Goal: Task Accomplishment & Management: Use online tool/utility

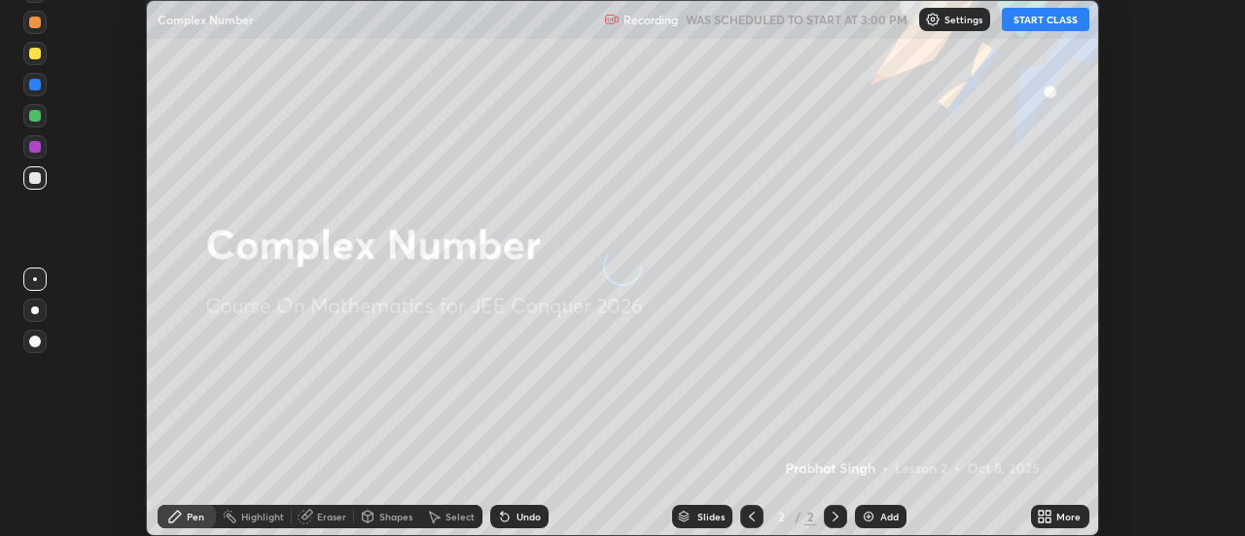
scroll to position [536, 1245]
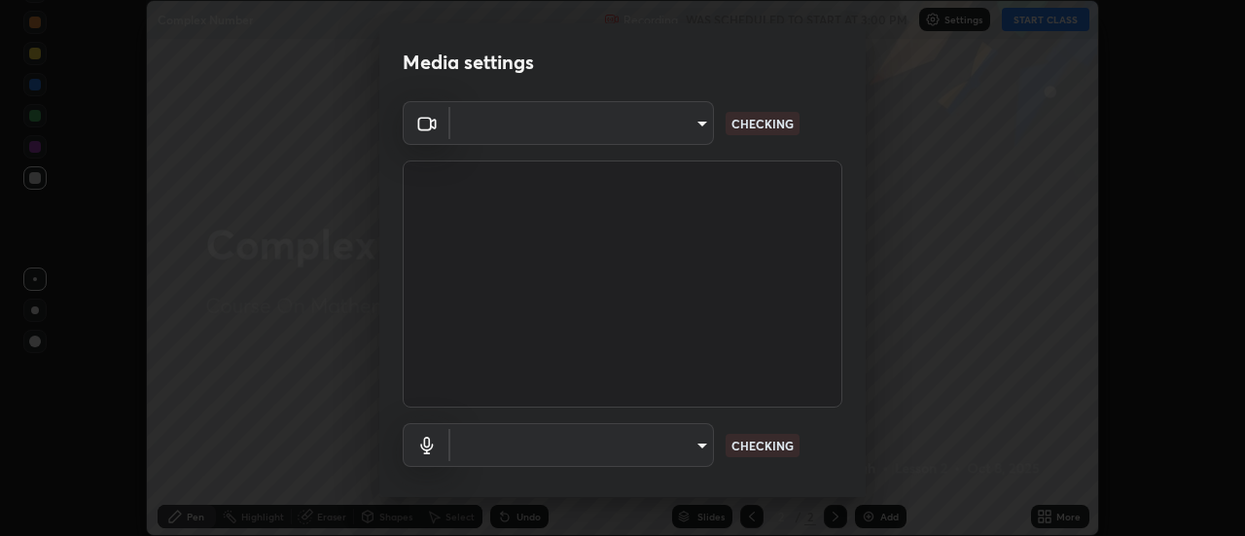
type input "5ef603223675ad3537792c6ebf1b52f50ad41f16ad71dfa7d9e08d698ef233d8"
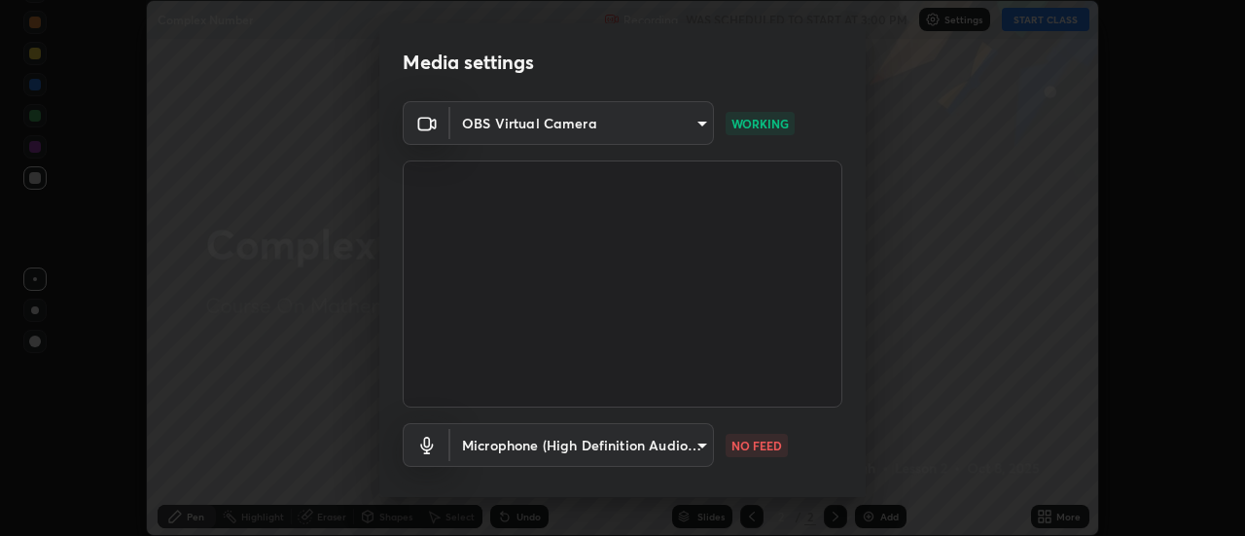
click at [691, 443] on body "Erase all Complex Number Recording WAS SCHEDULED TO START AT 3:00 PM Settings S…" at bounding box center [622, 268] width 1245 height 536
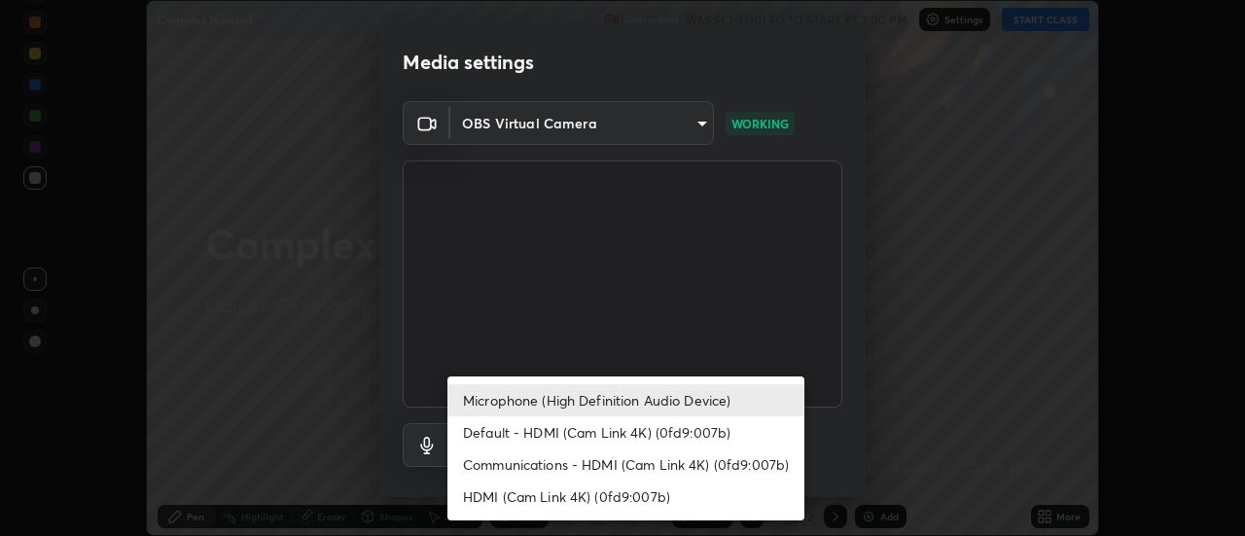
click at [706, 436] on li "Default - HDMI (Cam Link 4K) (0fd9:007b)" at bounding box center [625, 432] width 357 height 32
type input "default"
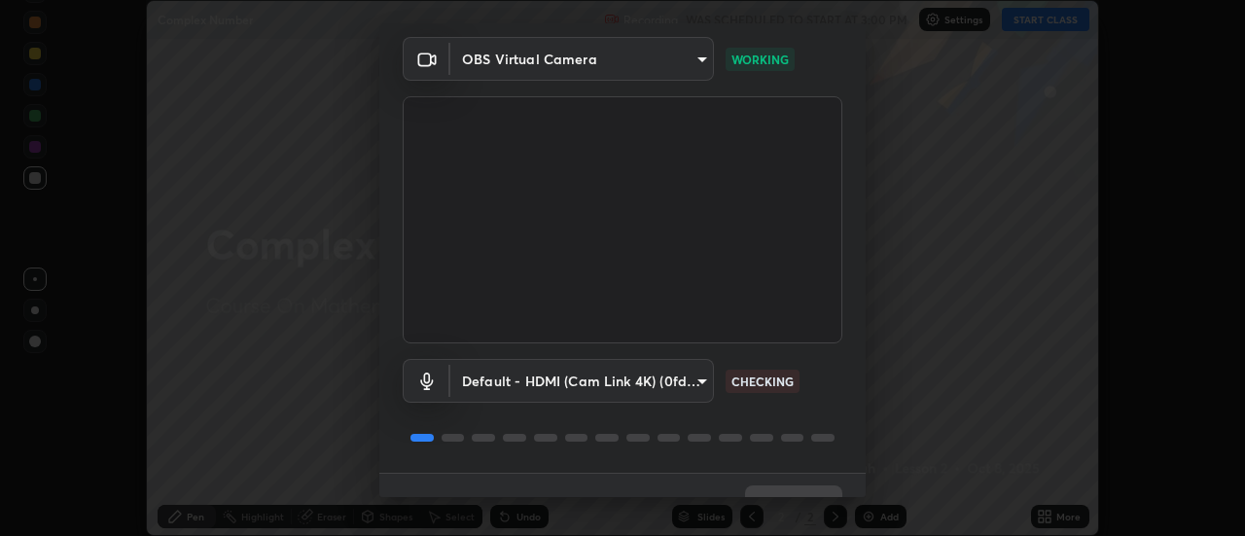
scroll to position [102, 0]
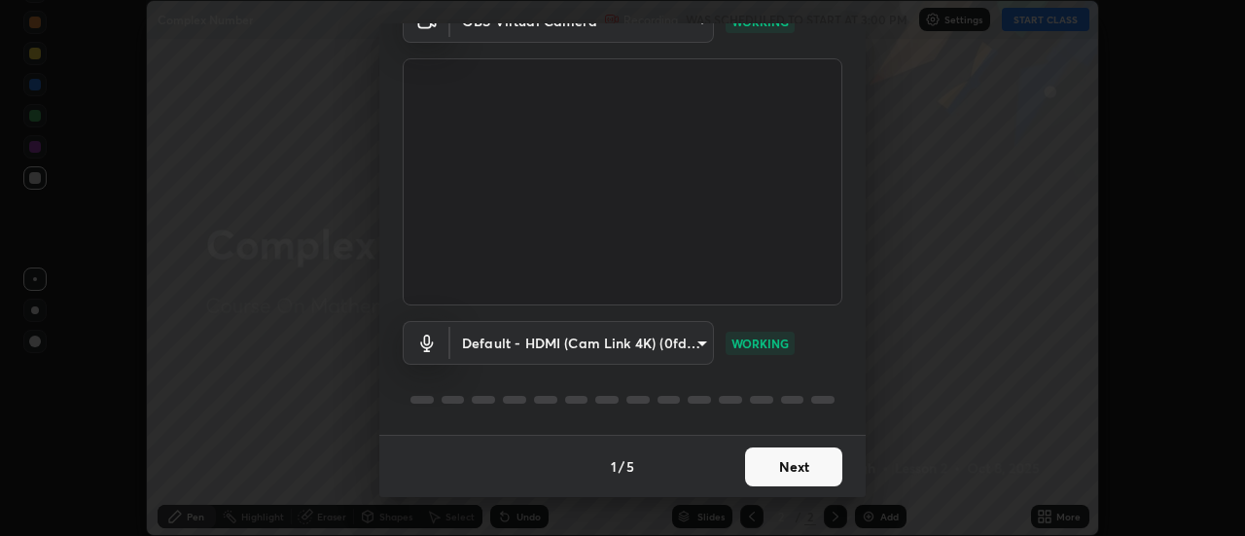
click at [811, 469] on button "Next" at bounding box center [793, 466] width 97 height 39
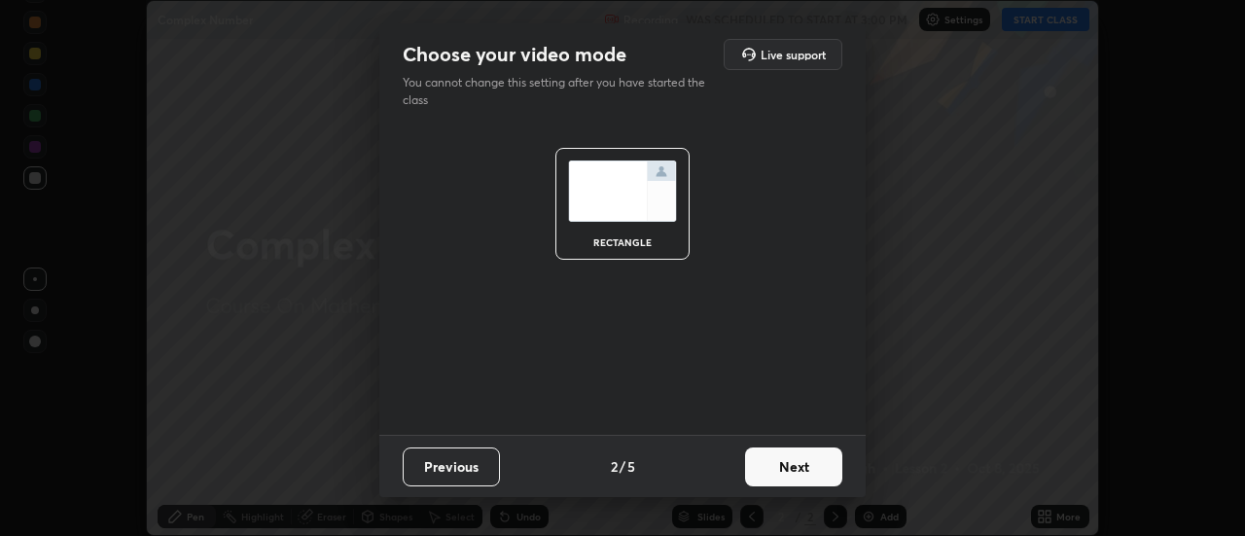
scroll to position [0, 0]
click at [813, 469] on button "Next" at bounding box center [793, 466] width 97 height 39
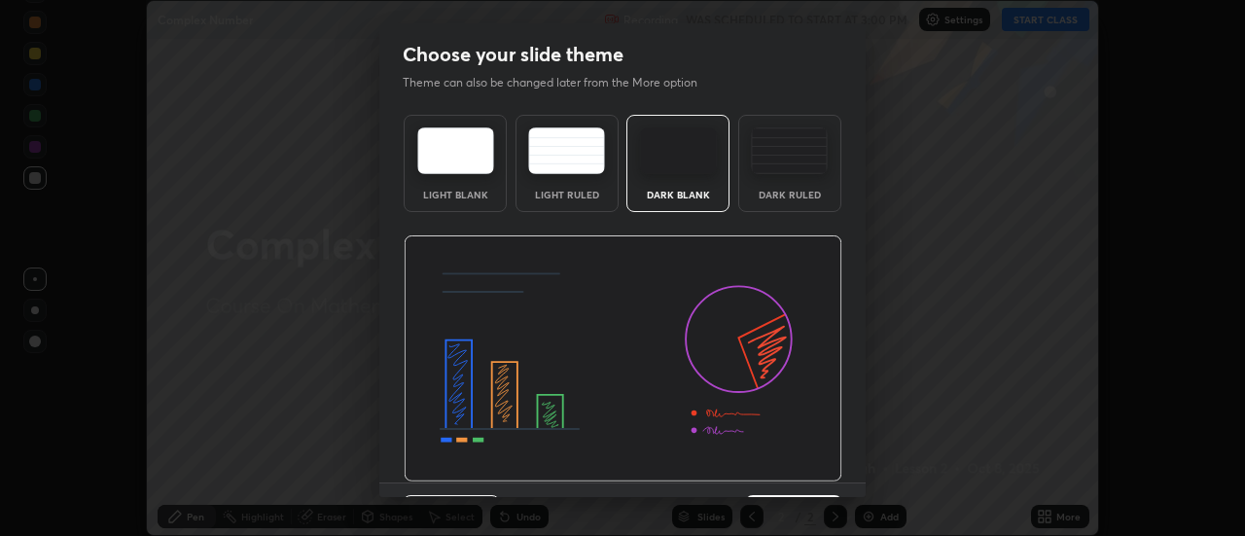
scroll to position [48, 0]
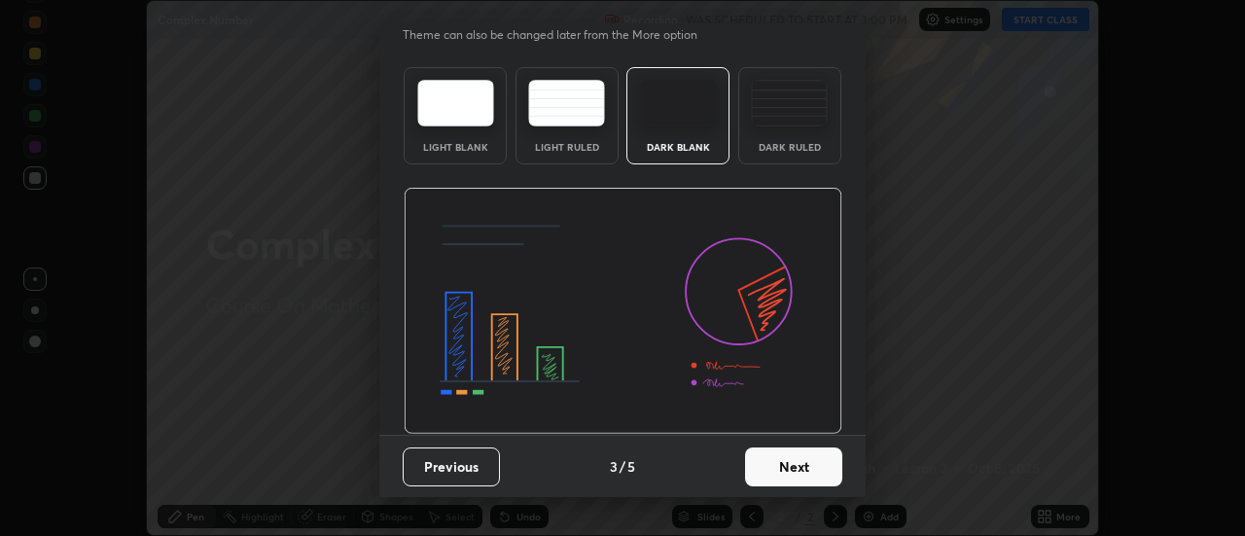
click at [814, 473] on button "Next" at bounding box center [793, 466] width 97 height 39
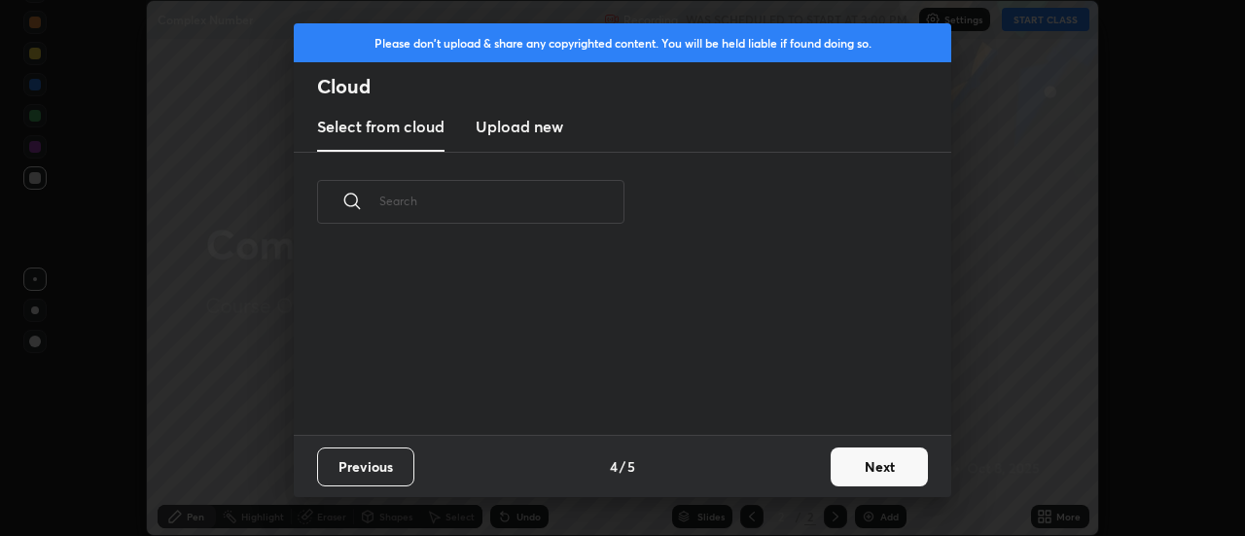
scroll to position [0, 0]
click at [878, 464] on button "Next" at bounding box center [878, 466] width 97 height 39
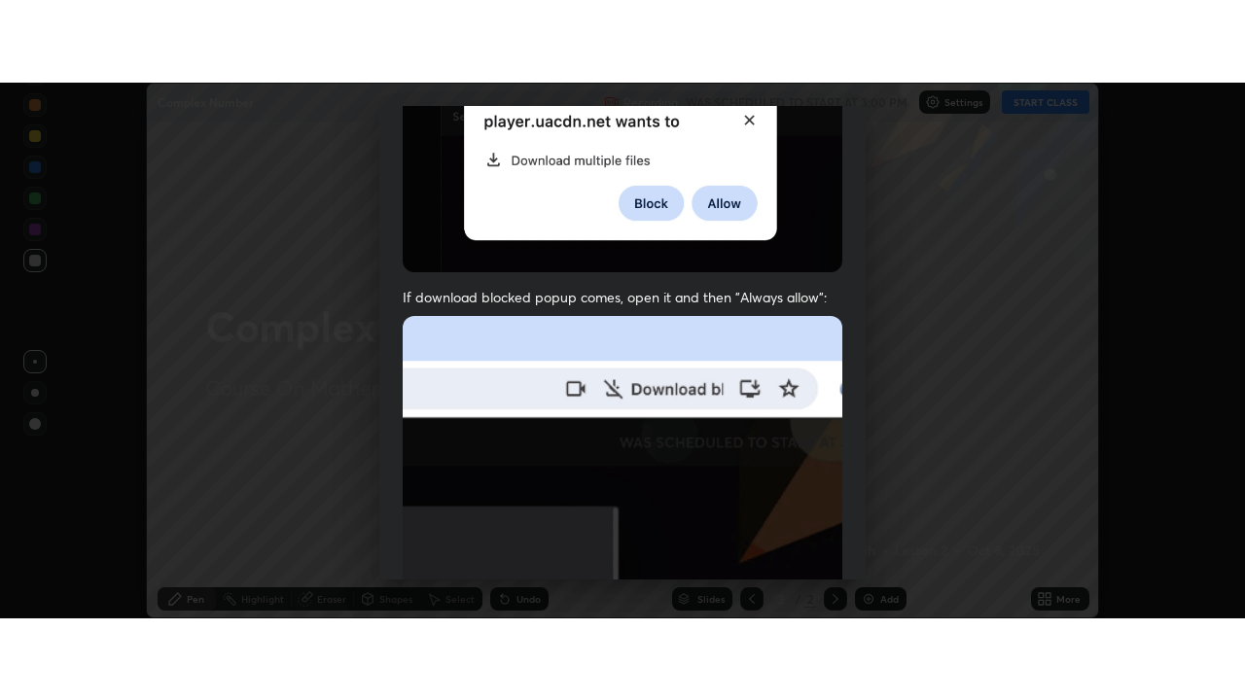
scroll to position [499, 0]
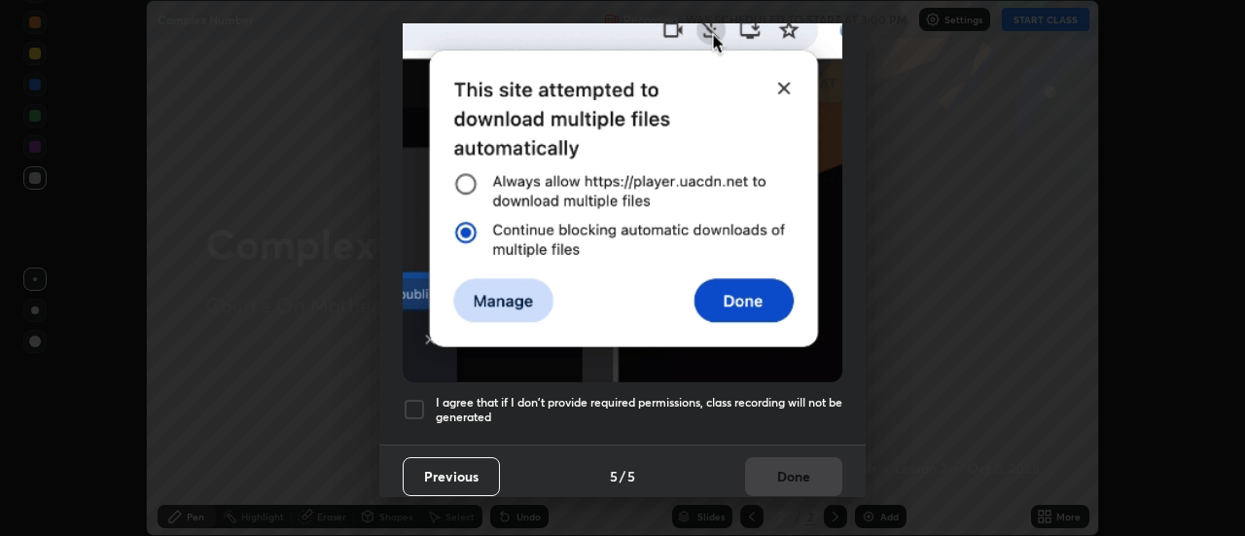
click at [421, 399] on div at bounding box center [414, 409] width 23 height 23
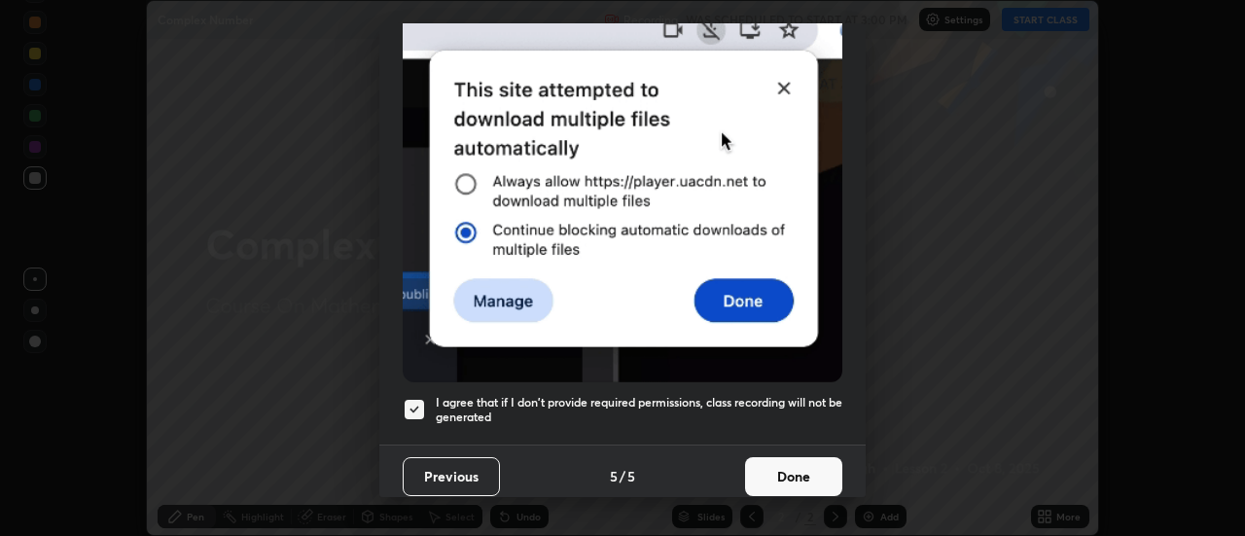
click at [815, 467] on button "Done" at bounding box center [793, 476] width 97 height 39
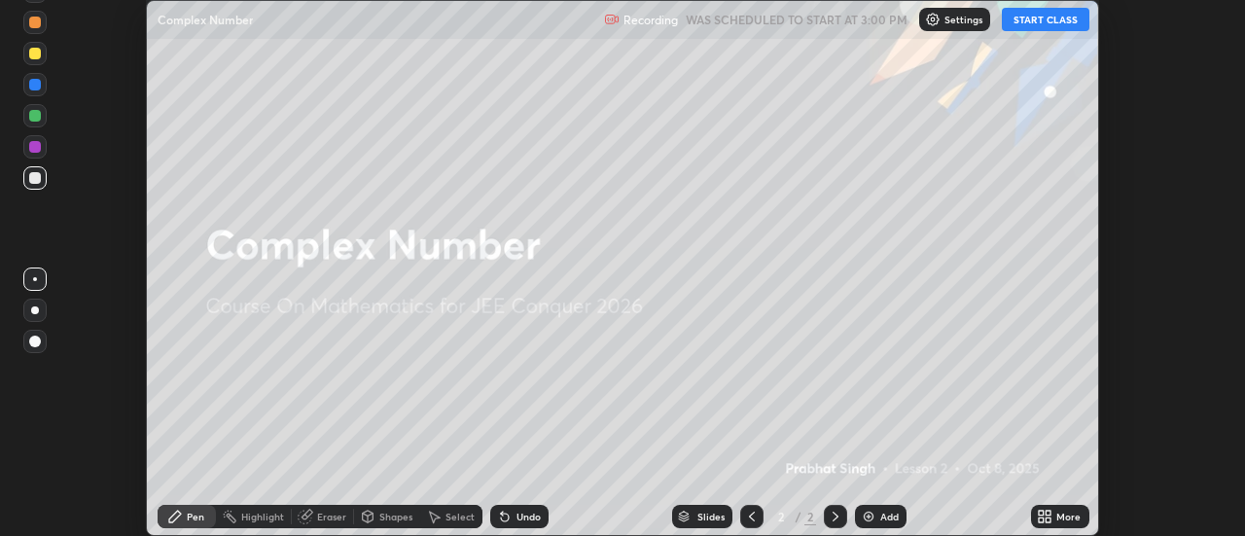
click at [1047, 24] on button "START CLASS" at bounding box center [1045, 19] width 88 height 23
click at [1043, 515] on icon at bounding box center [1040, 512] width 5 height 5
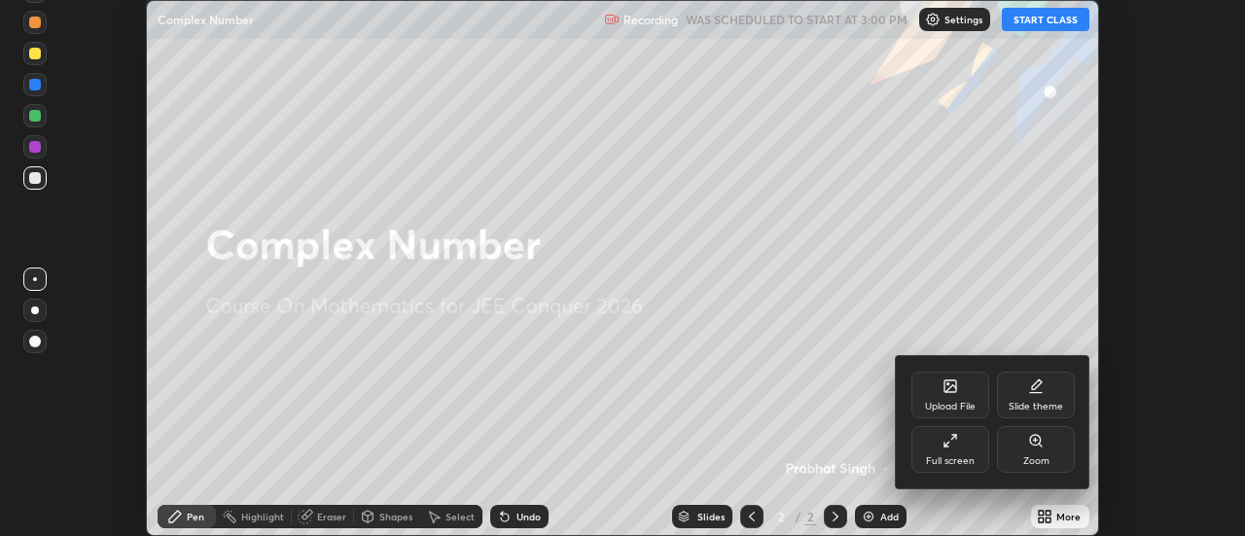
click at [968, 461] on div "Full screen" at bounding box center [950, 461] width 49 height 10
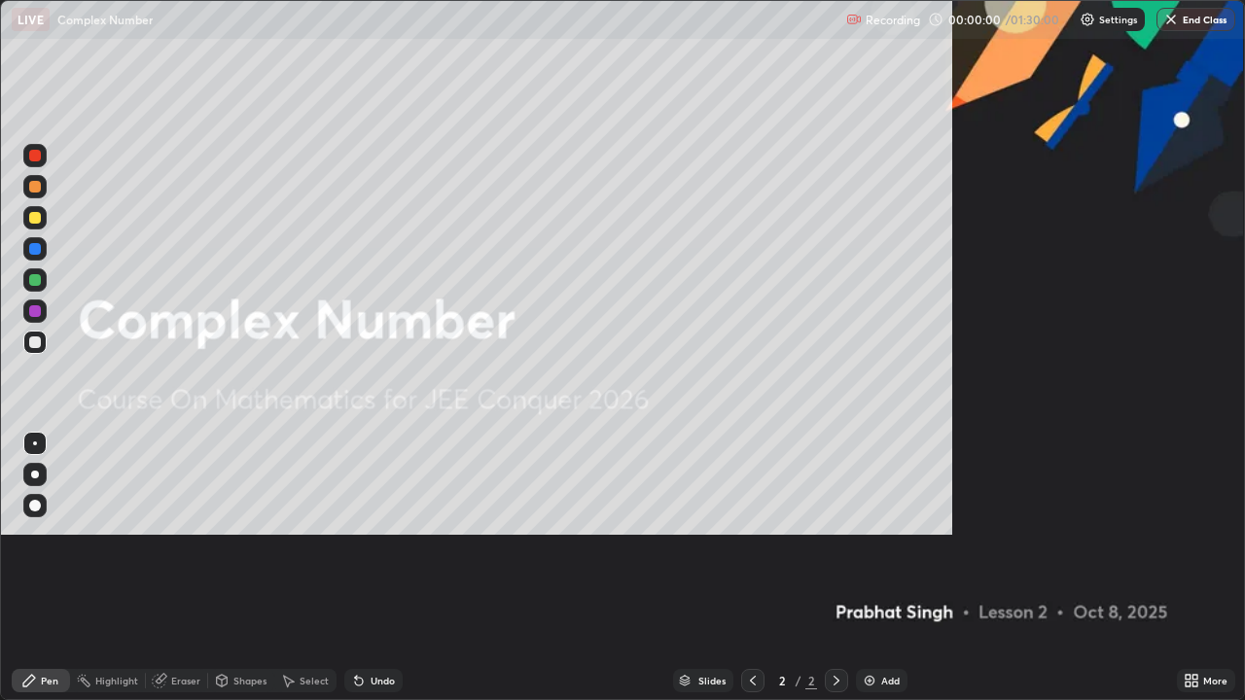
scroll to position [700, 1245]
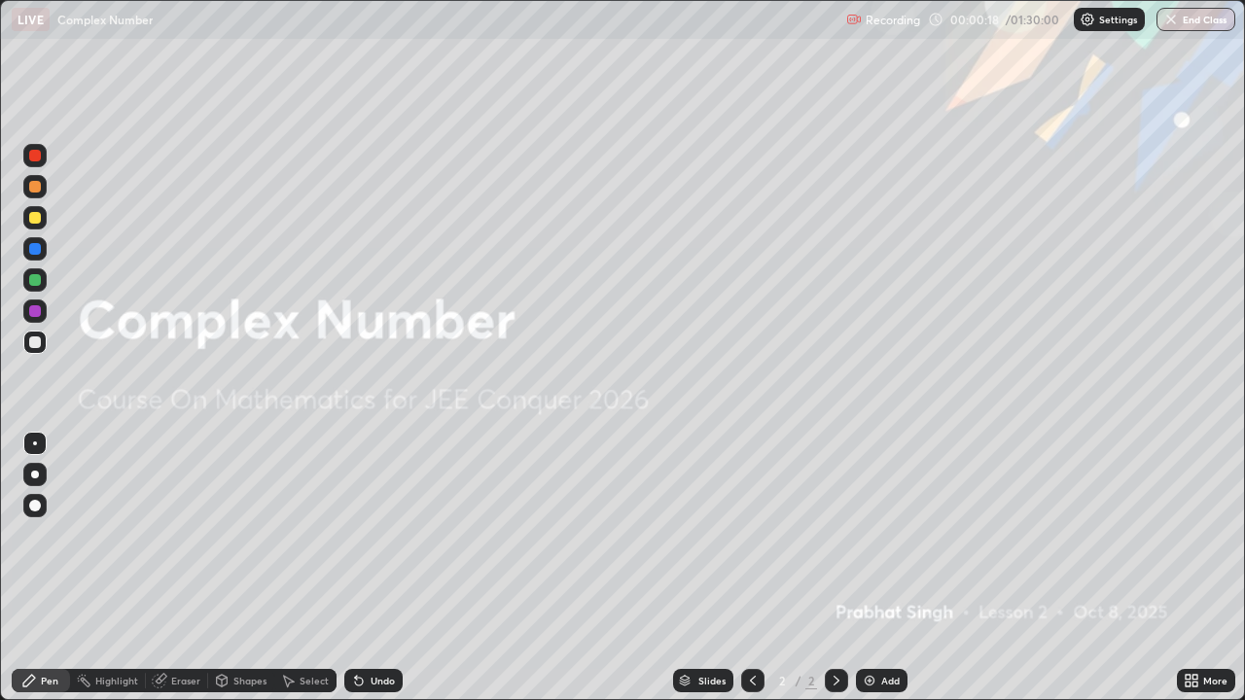
click at [872, 535] on img at bounding box center [869, 681] width 16 height 16
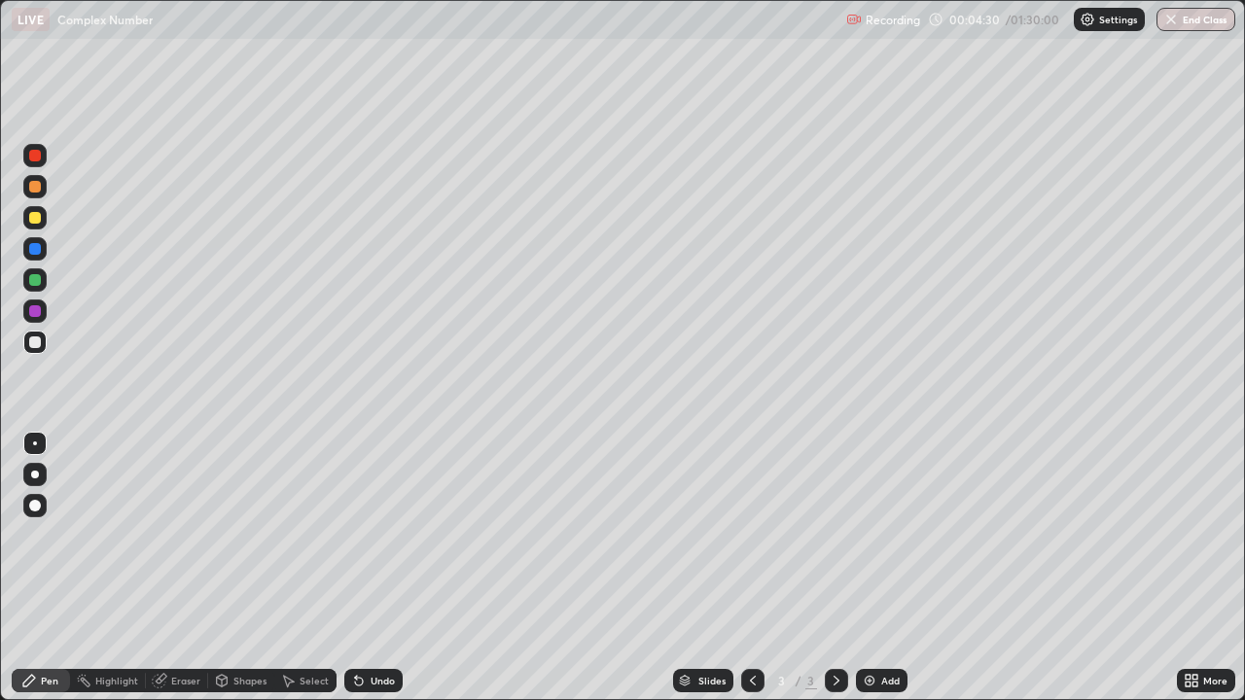
click at [874, 535] on img at bounding box center [869, 681] width 16 height 16
click at [751, 535] on icon at bounding box center [753, 681] width 16 height 16
click at [836, 535] on icon at bounding box center [836, 681] width 16 height 16
click at [864, 535] on img at bounding box center [869, 681] width 16 height 16
click at [36, 219] on div at bounding box center [35, 218] width 12 height 12
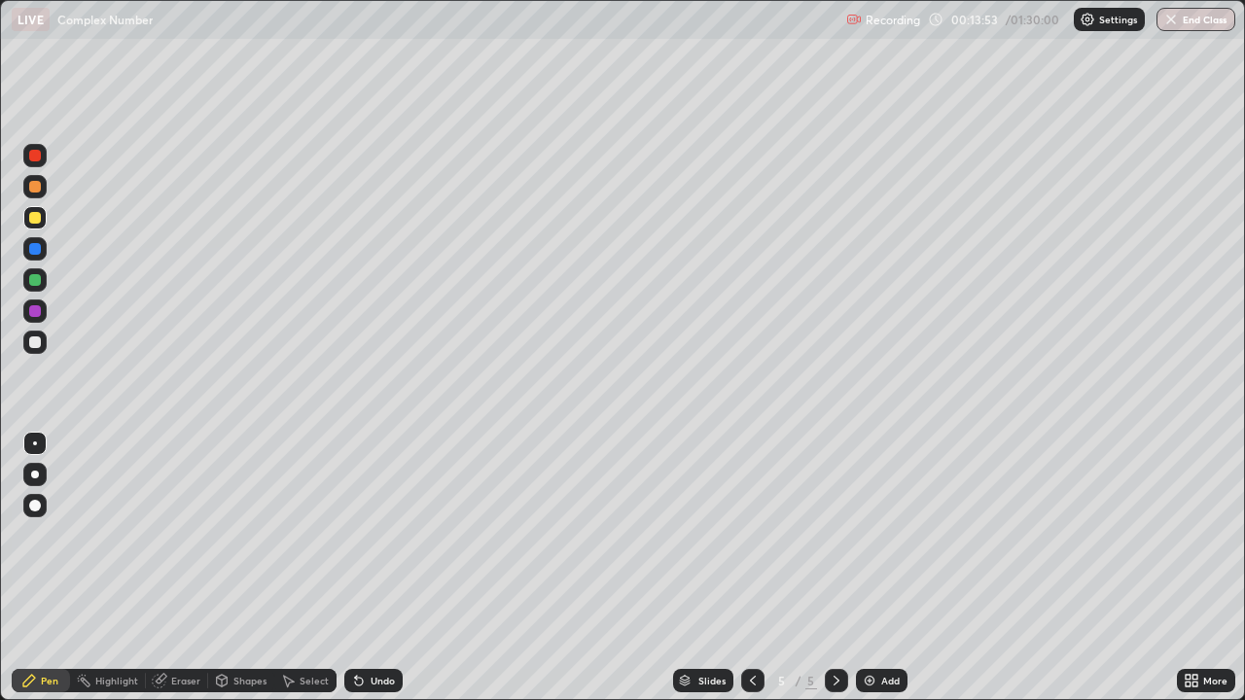
click at [358, 535] on icon at bounding box center [359, 682] width 8 height 8
click at [363, 535] on icon at bounding box center [359, 681] width 16 height 16
click at [362, 535] on icon at bounding box center [359, 681] width 16 height 16
click at [356, 535] on icon at bounding box center [359, 682] width 8 height 8
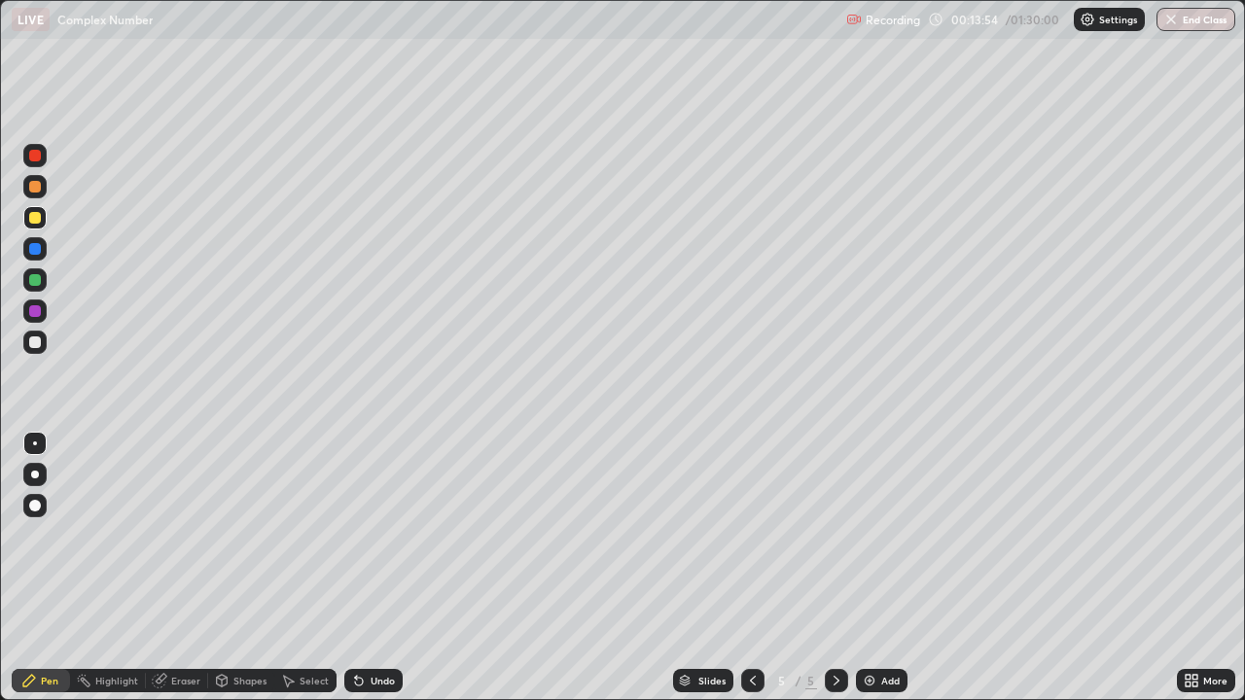
click at [360, 535] on icon at bounding box center [359, 681] width 16 height 16
click at [360, 535] on icon at bounding box center [359, 682] width 8 height 8
click at [359, 535] on icon at bounding box center [359, 682] width 8 height 8
click at [356, 535] on icon at bounding box center [359, 682] width 8 height 8
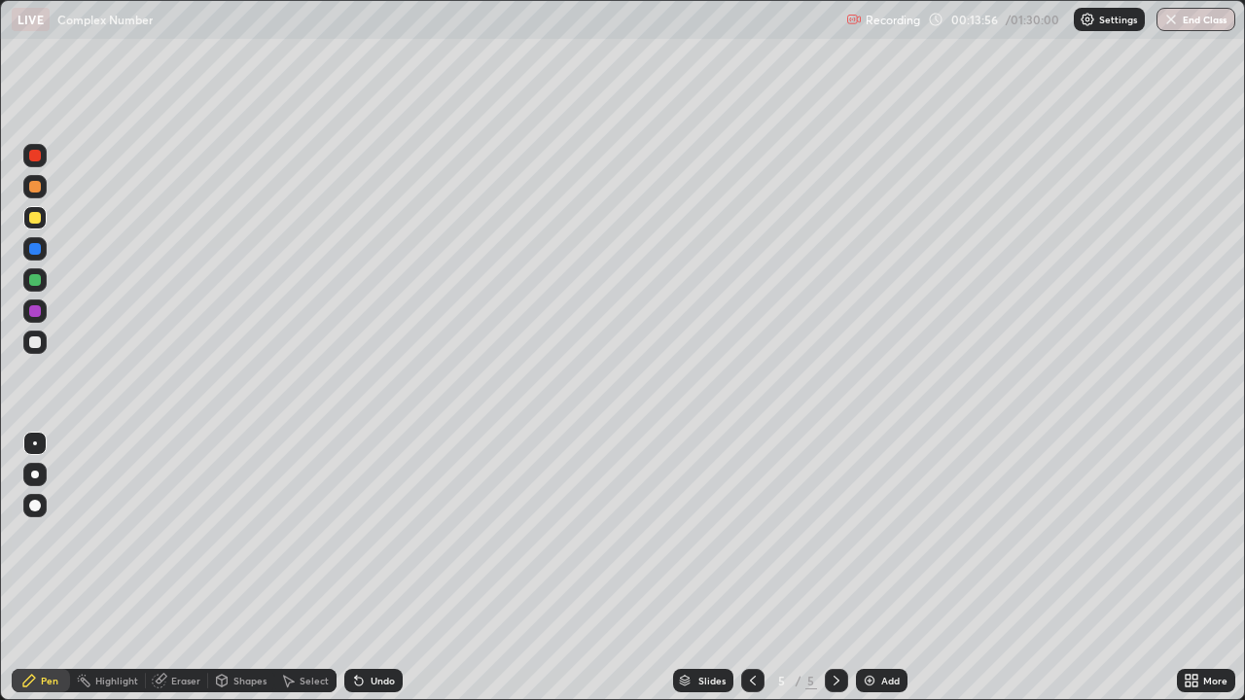
click at [357, 535] on icon at bounding box center [359, 682] width 8 height 8
click at [358, 535] on icon at bounding box center [359, 682] width 8 height 8
click at [356, 535] on icon at bounding box center [359, 682] width 8 height 8
click at [43, 351] on div at bounding box center [34, 342] width 23 height 23
click at [364, 535] on div "Undo" at bounding box center [373, 680] width 58 height 23
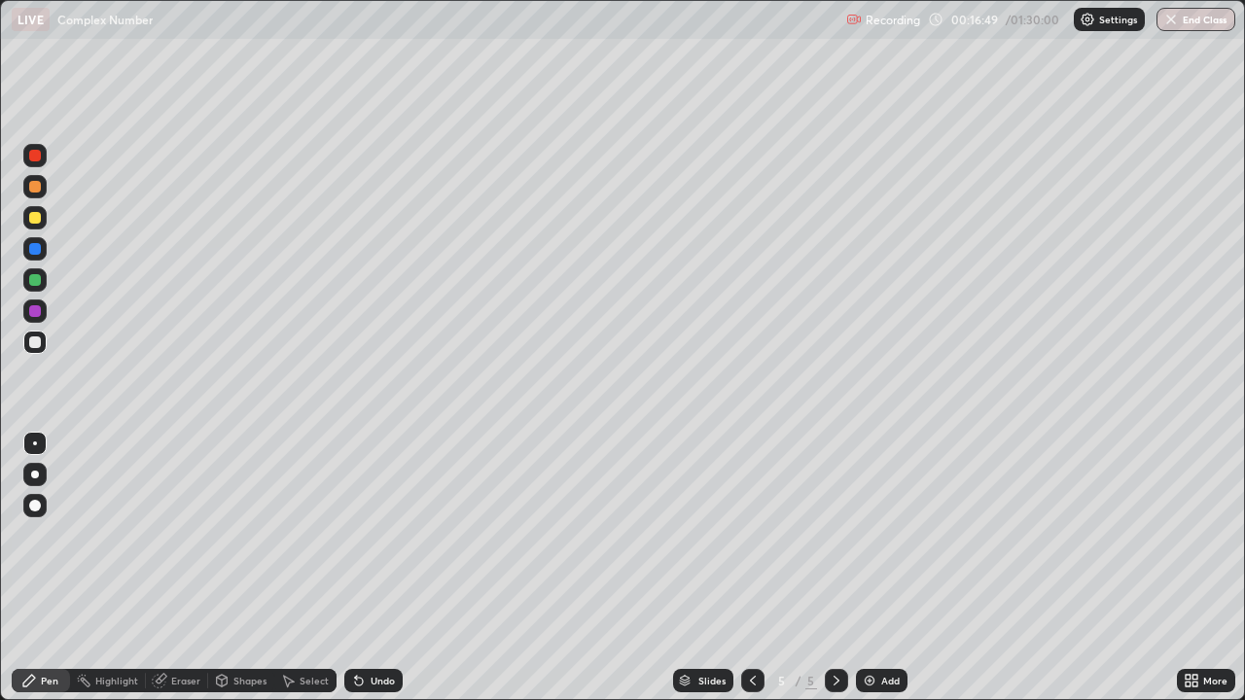
click at [360, 535] on icon at bounding box center [359, 681] width 16 height 16
click at [356, 535] on icon at bounding box center [359, 682] width 8 height 8
click at [362, 535] on div "Undo" at bounding box center [373, 680] width 58 height 23
click at [368, 535] on div "Undo" at bounding box center [373, 680] width 58 height 23
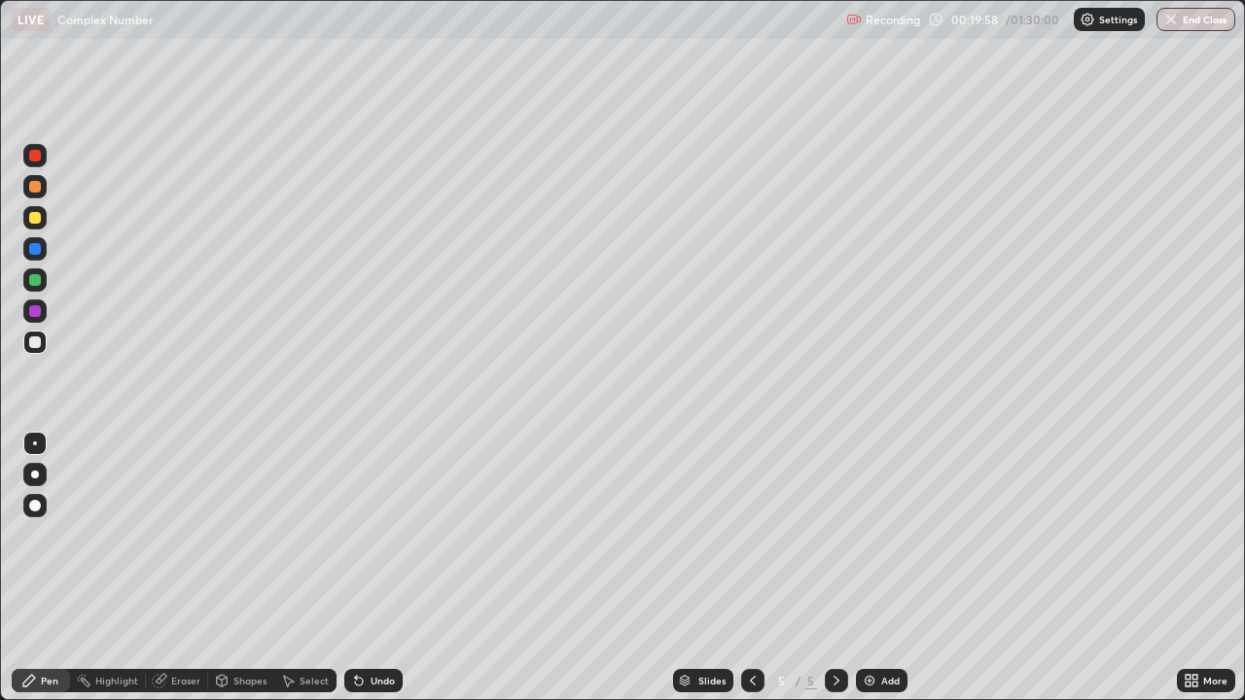
click at [868, 535] on img at bounding box center [869, 681] width 16 height 16
click at [365, 535] on div "Undo" at bounding box center [373, 680] width 58 height 23
click at [363, 535] on div "Undo" at bounding box center [373, 680] width 58 height 23
click at [356, 535] on icon at bounding box center [359, 682] width 8 height 8
click at [370, 535] on div "Undo" at bounding box center [382, 681] width 24 height 10
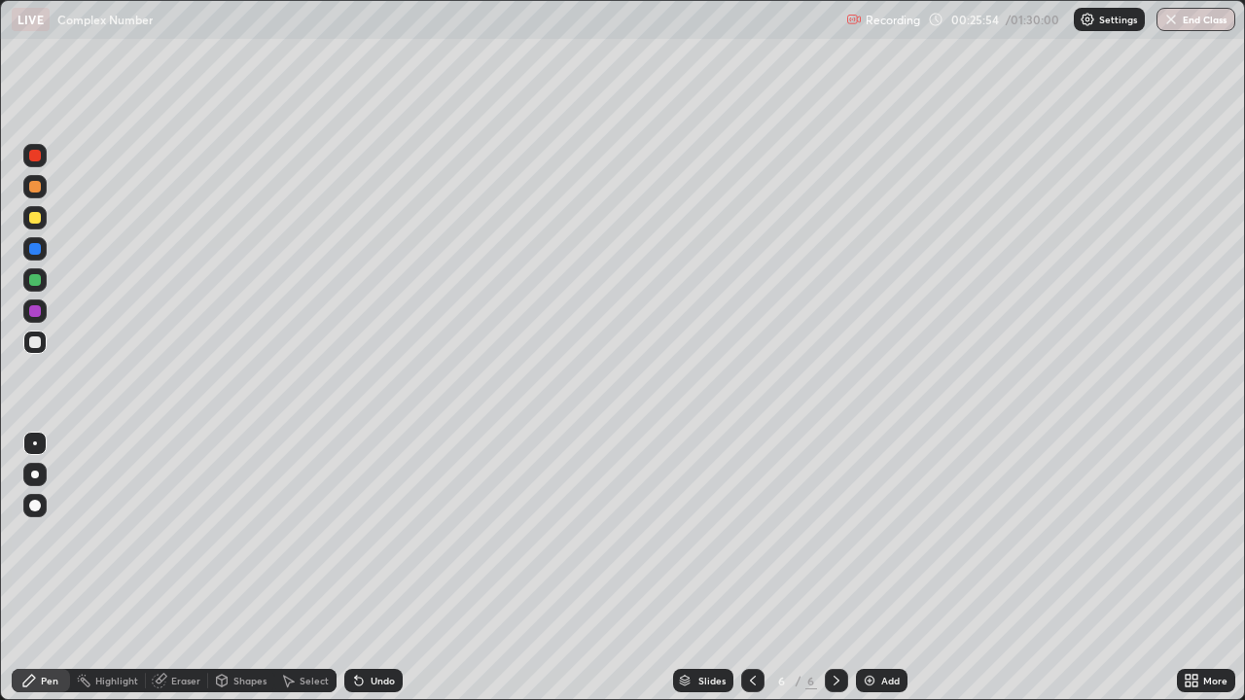
click at [370, 535] on div "Undo" at bounding box center [382, 681] width 24 height 10
click at [866, 535] on img at bounding box center [869, 681] width 16 height 16
click at [42, 221] on div at bounding box center [34, 217] width 23 height 23
click at [34, 342] on div at bounding box center [35, 342] width 12 height 12
click at [184, 535] on div "Eraser" at bounding box center [185, 681] width 29 height 10
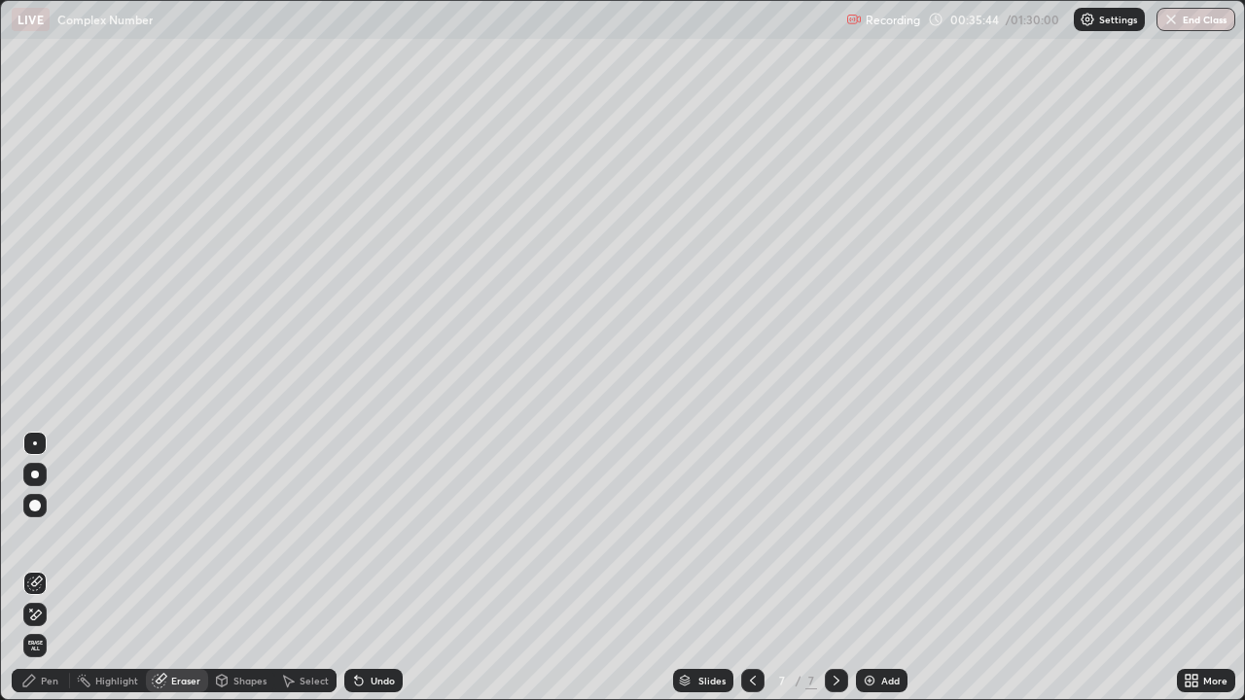
click at [41, 535] on div "Pen" at bounding box center [41, 680] width 58 height 23
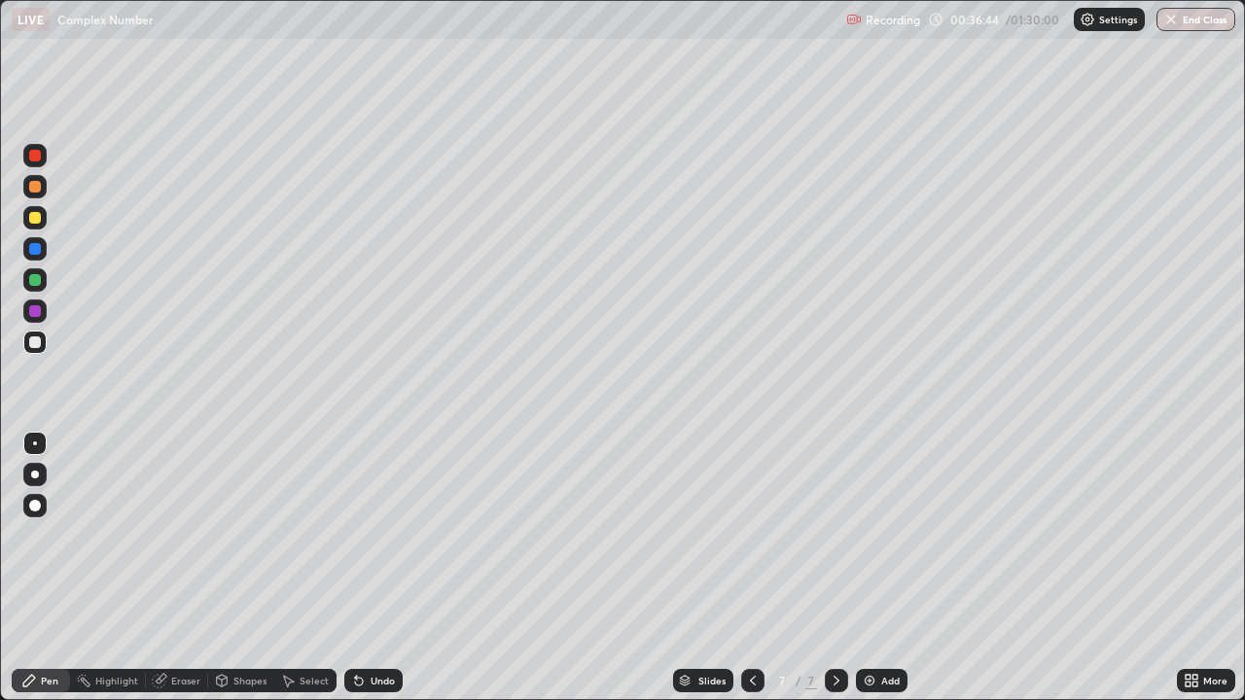
click at [37, 278] on div at bounding box center [35, 280] width 12 height 12
click at [875, 535] on div "Add" at bounding box center [882, 680] width 52 height 23
click at [748, 535] on icon at bounding box center [753, 681] width 16 height 16
click at [838, 535] on icon at bounding box center [836, 681] width 16 height 16
click at [751, 535] on icon at bounding box center [753, 681] width 16 height 16
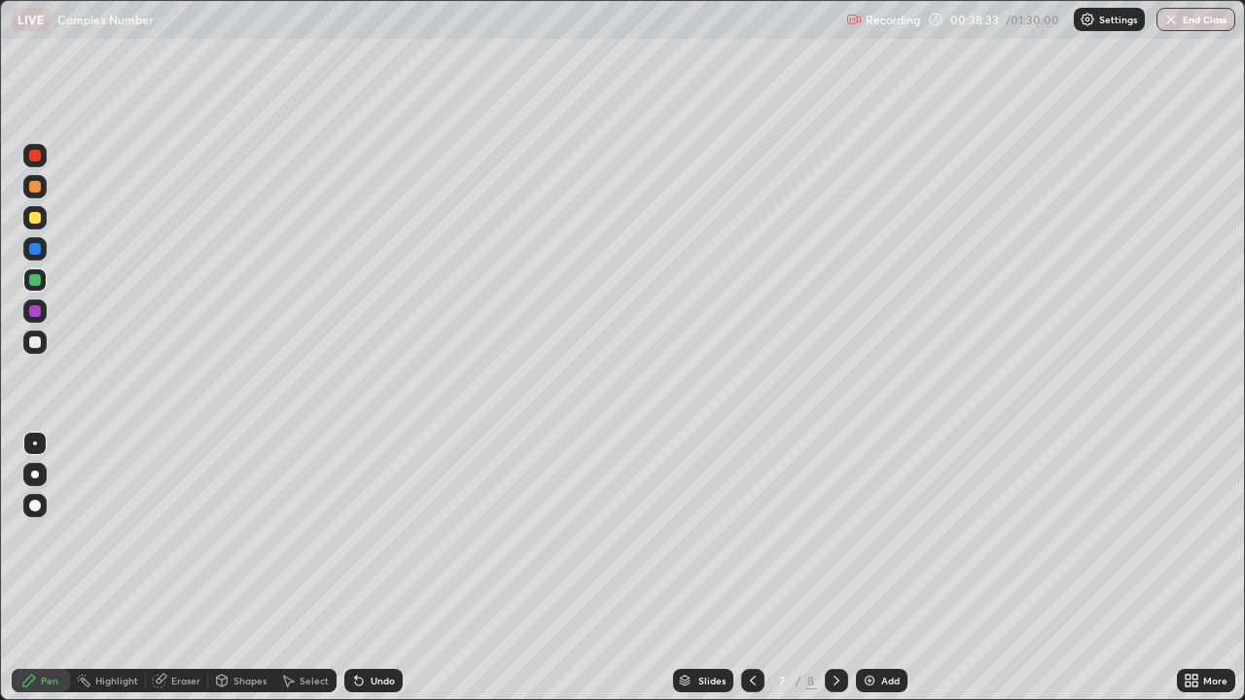
click at [833, 535] on icon at bounding box center [836, 681] width 16 height 16
click at [754, 535] on icon at bounding box center [753, 681] width 16 height 16
click at [370, 535] on div "Undo" at bounding box center [382, 681] width 24 height 10
click at [834, 535] on icon at bounding box center [836, 681] width 16 height 16
click at [881, 535] on div "Add" at bounding box center [890, 681] width 18 height 10
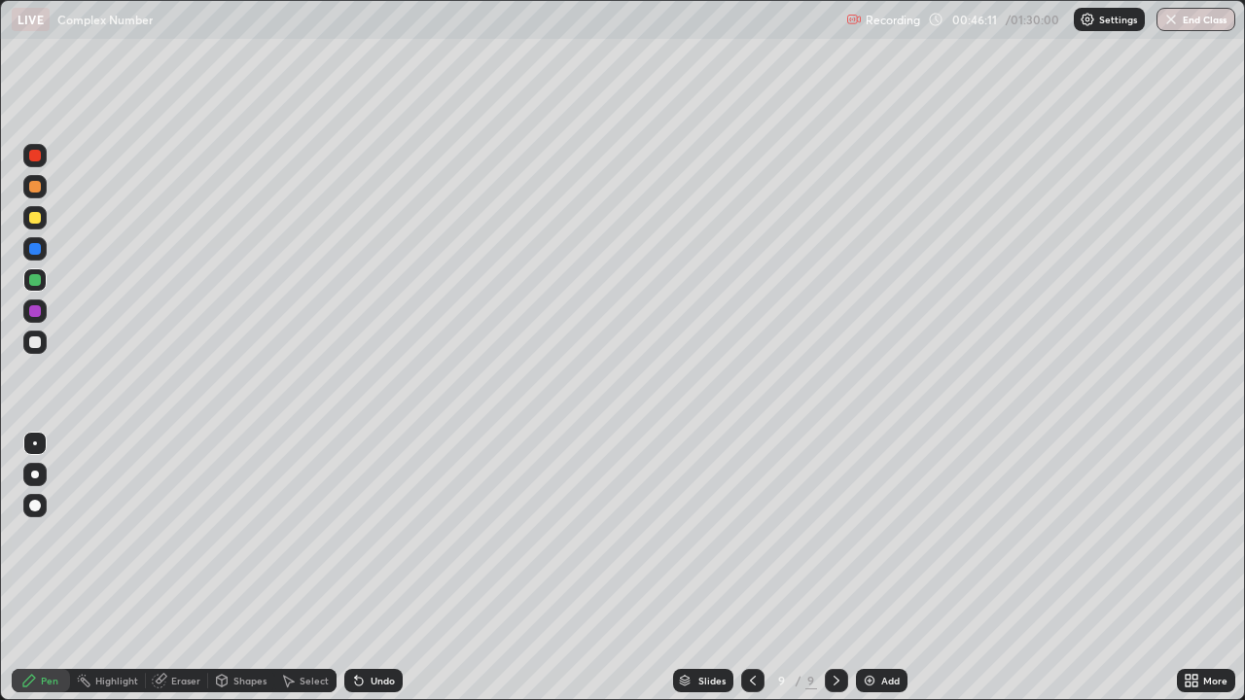
click at [35, 343] on div at bounding box center [35, 342] width 12 height 12
click at [179, 535] on div "Eraser" at bounding box center [185, 681] width 29 height 10
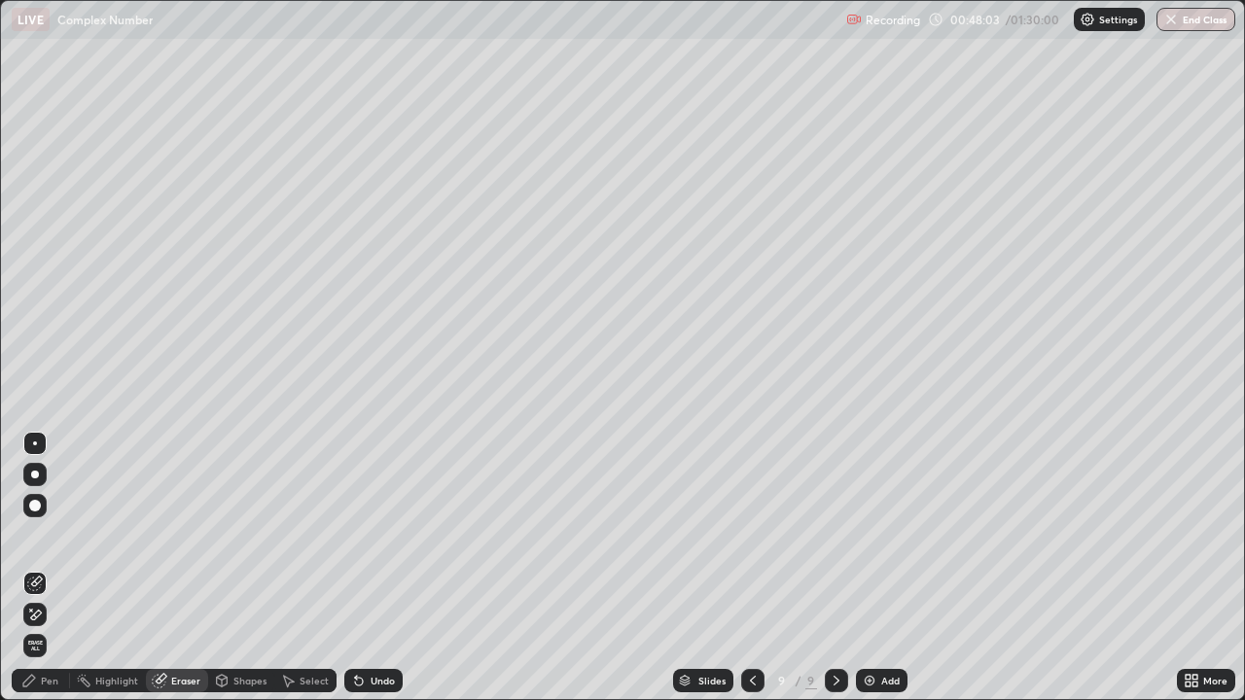
click at [52, 535] on div "Pen" at bounding box center [50, 681] width 18 height 10
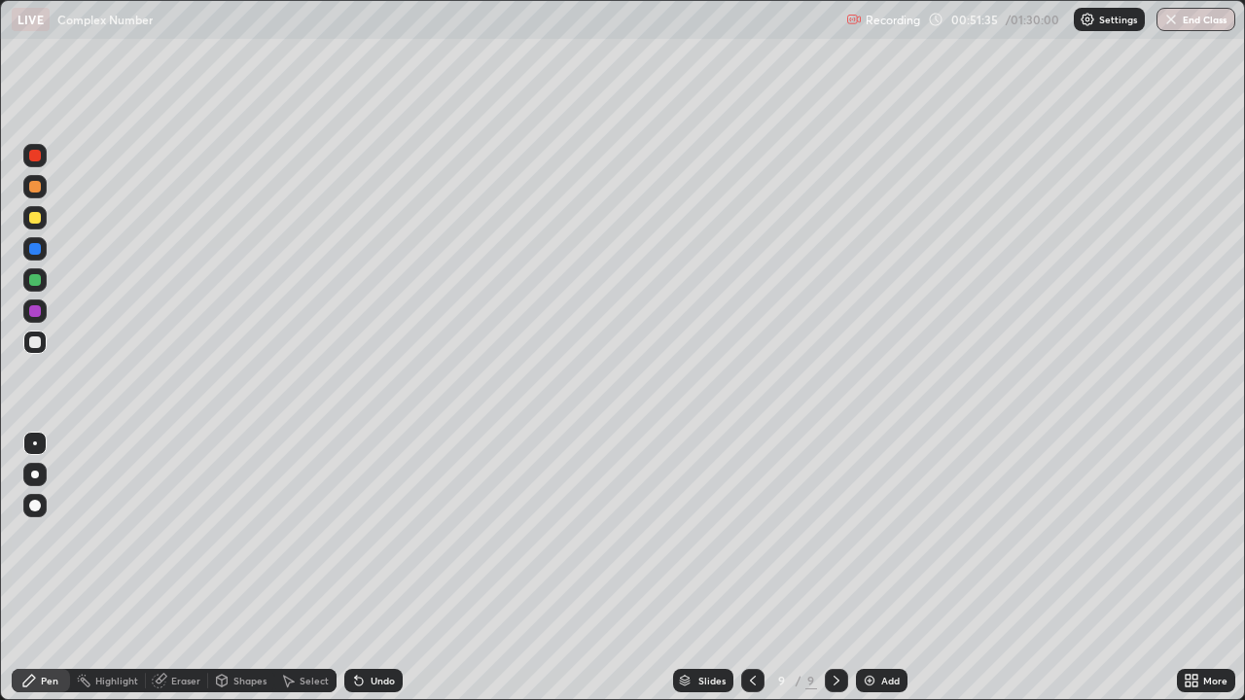
click at [871, 535] on img at bounding box center [869, 681] width 16 height 16
click at [750, 535] on icon at bounding box center [752, 681] width 16 height 16
click at [752, 535] on icon at bounding box center [752, 681] width 16 height 16
click at [750, 535] on icon at bounding box center [752, 681] width 16 height 16
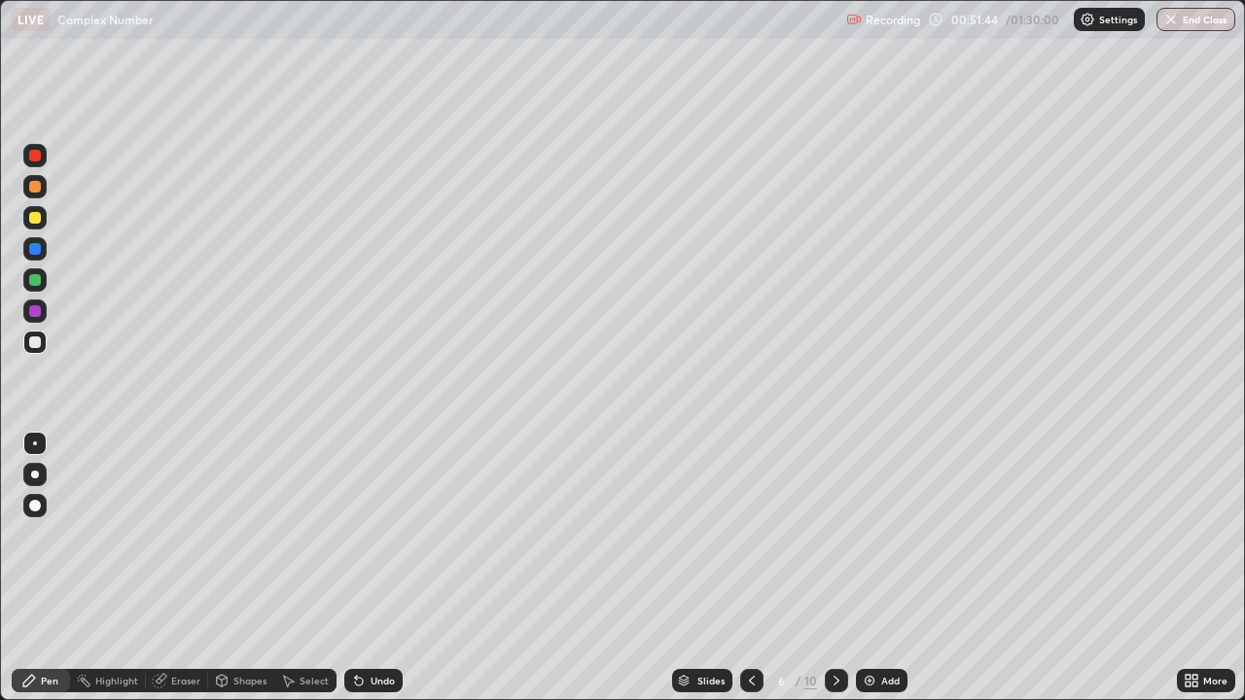
click at [750, 535] on icon at bounding box center [752, 681] width 16 height 16
click at [834, 535] on icon at bounding box center [836, 681] width 16 height 16
click at [833, 535] on icon at bounding box center [836, 681] width 16 height 16
click at [834, 535] on icon at bounding box center [836, 681] width 6 height 10
click at [834, 535] on icon at bounding box center [836, 681] width 16 height 16
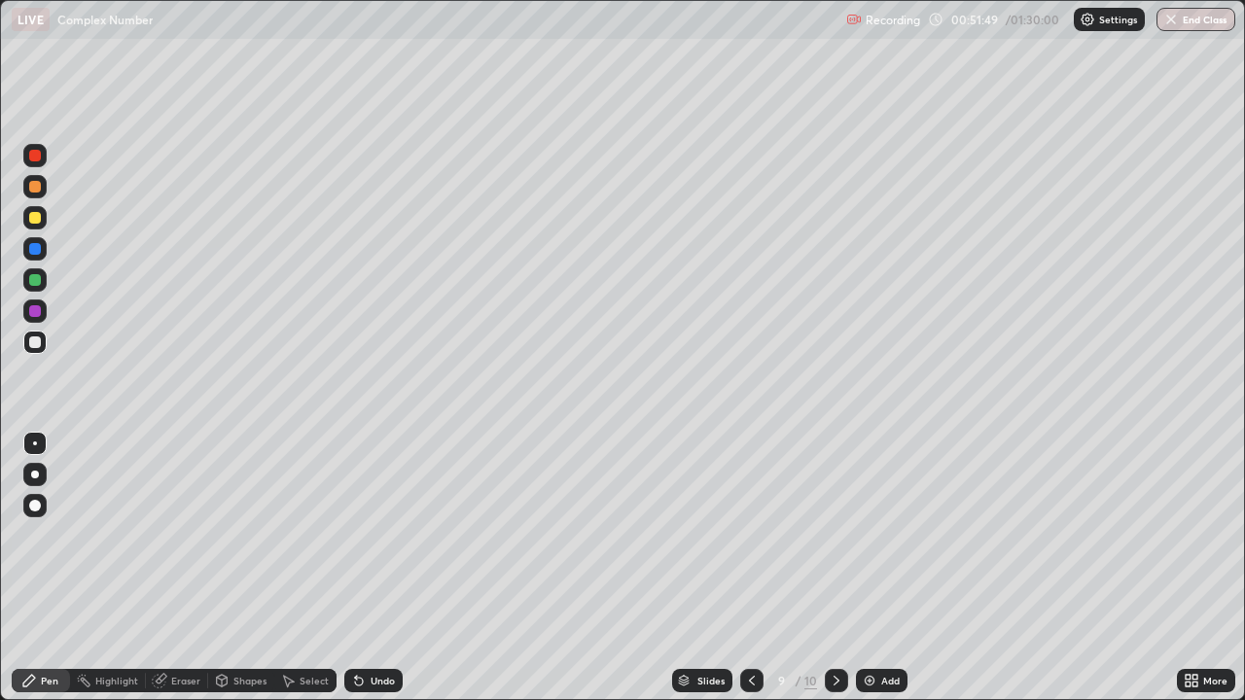
click at [835, 535] on icon at bounding box center [836, 681] width 6 height 10
click at [370, 535] on div "Undo" at bounding box center [382, 681] width 24 height 10
click at [39, 218] on div at bounding box center [35, 218] width 12 height 12
click at [370, 535] on div "Undo" at bounding box center [382, 681] width 24 height 10
click at [374, 535] on div "Undo" at bounding box center [373, 680] width 58 height 23
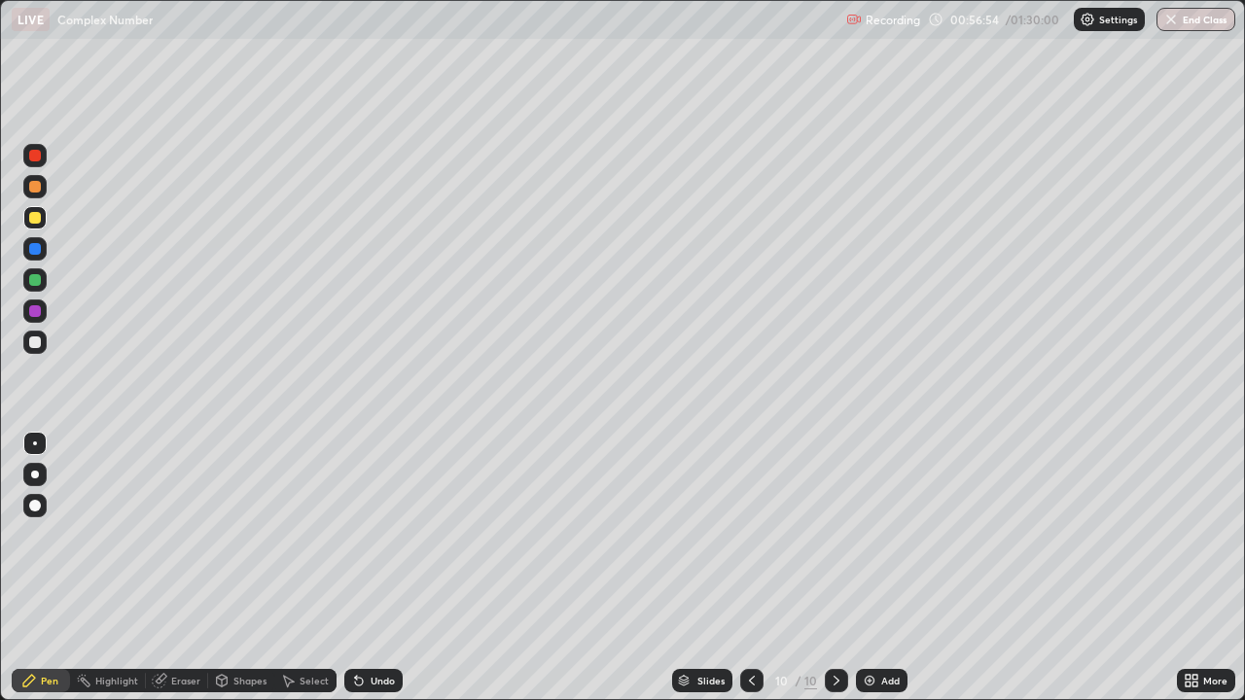
click at [171, 535] on div "Eraser" at bounding box center [185, 681] width 29 height 10
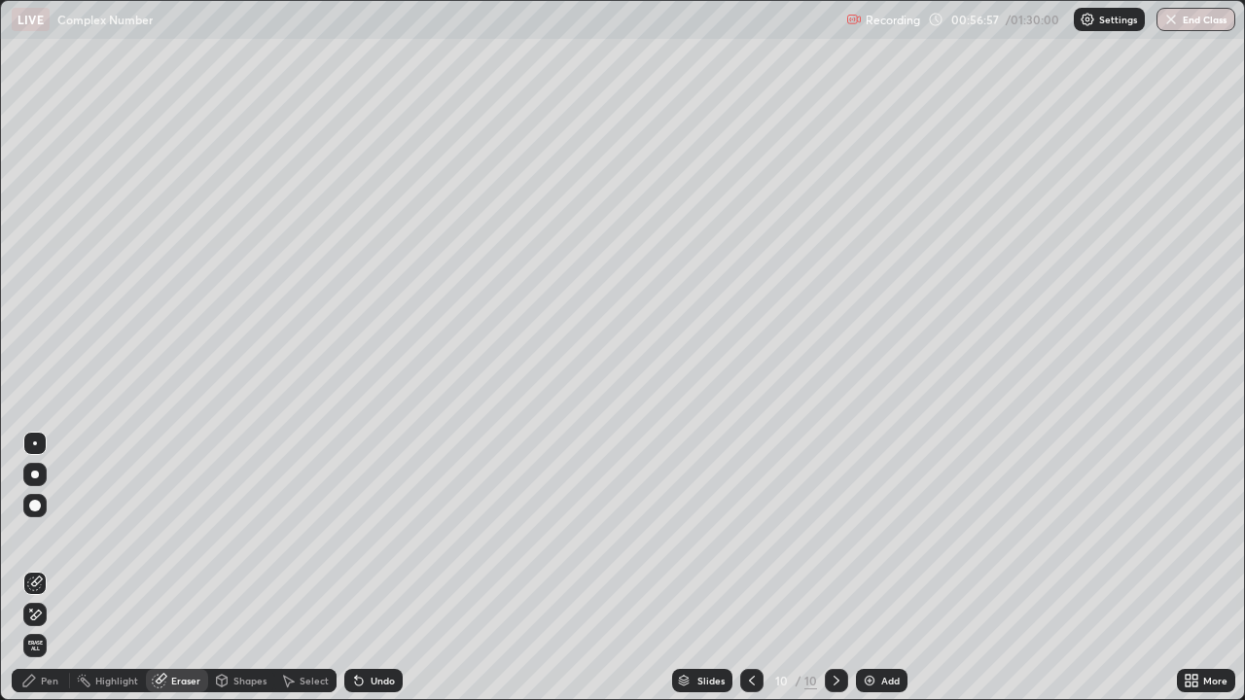
click at [33, 535] on icon at bounding box center [29, 681] width 16 height 16
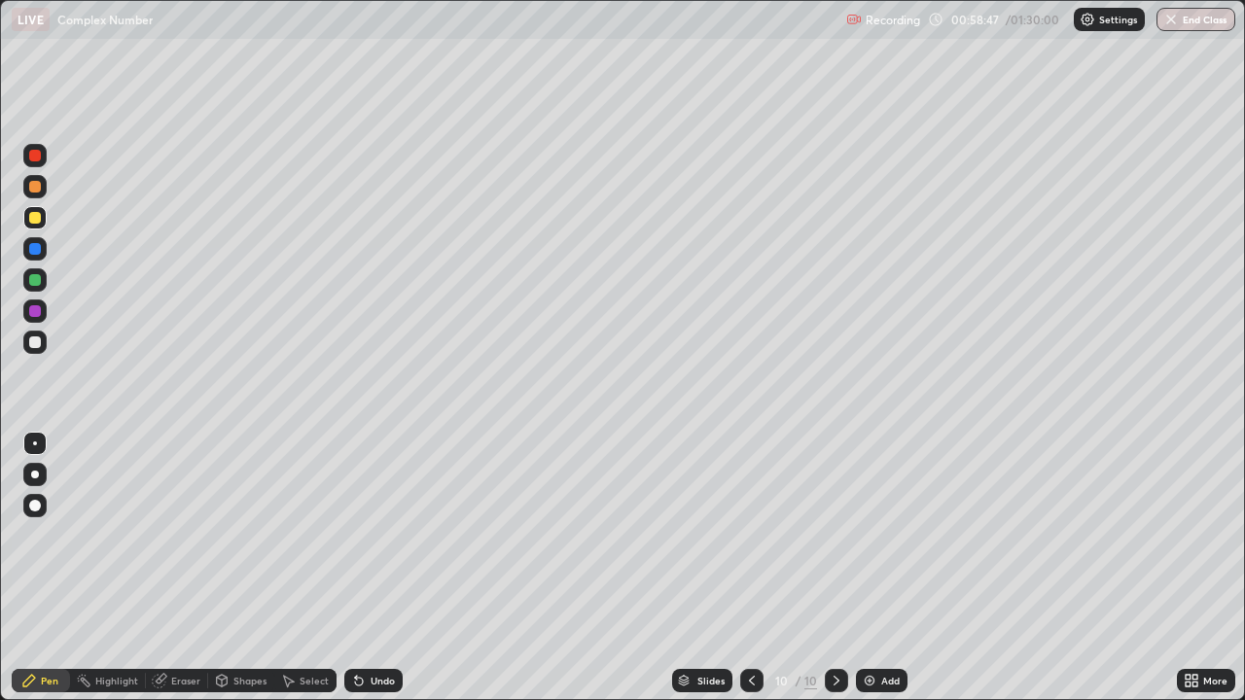
click at [367, 535] on div "Undo" at bounding box center [373, 680] width 58 height 23
click at [363, 535] on icon at bounding box center [359, 681] width 16 height 16
click at [362, 535] on icon at bounding box center [359, 681] width 16 height 16
click at [356, 535] on icon at bounding box center [359, 682] width 8 height 8
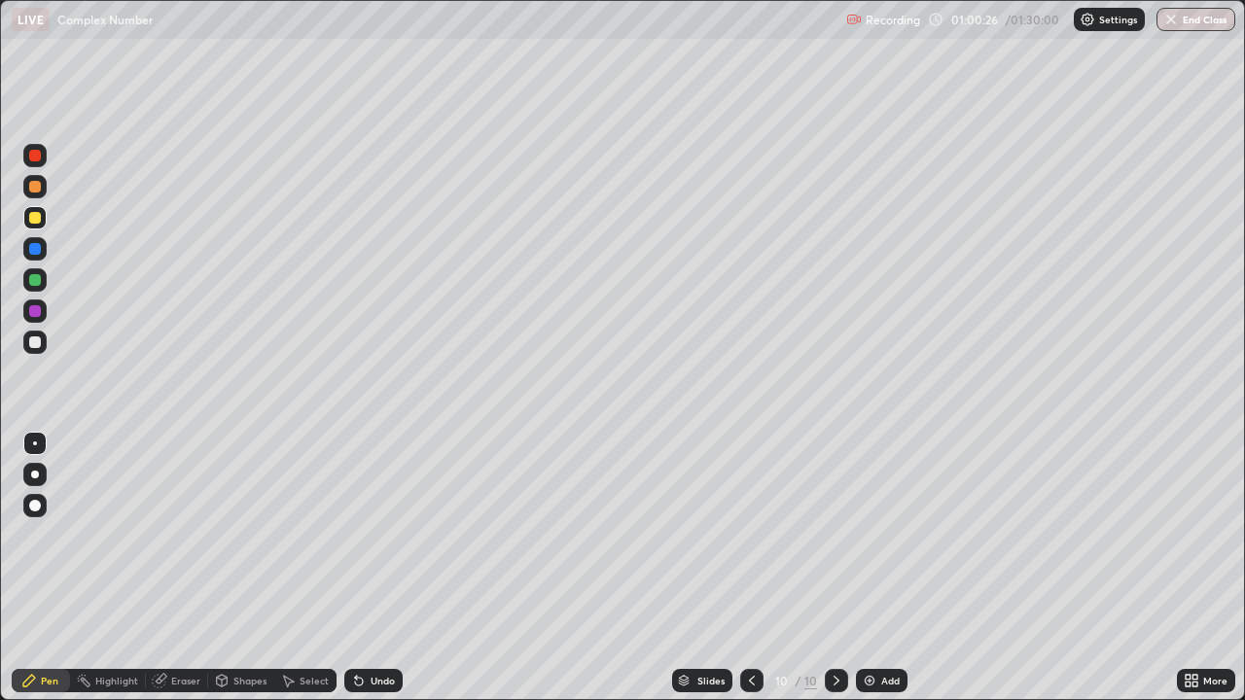
click at [31, 343] on div at bounding box center [35, 342] width 12 height 12
click at [365, 535] on div "Undo" at bounding box center [373, 680] width 58 height 23
click at [370, 535] on div "Undo" at bounding box center [382, 681] width 24 height 10
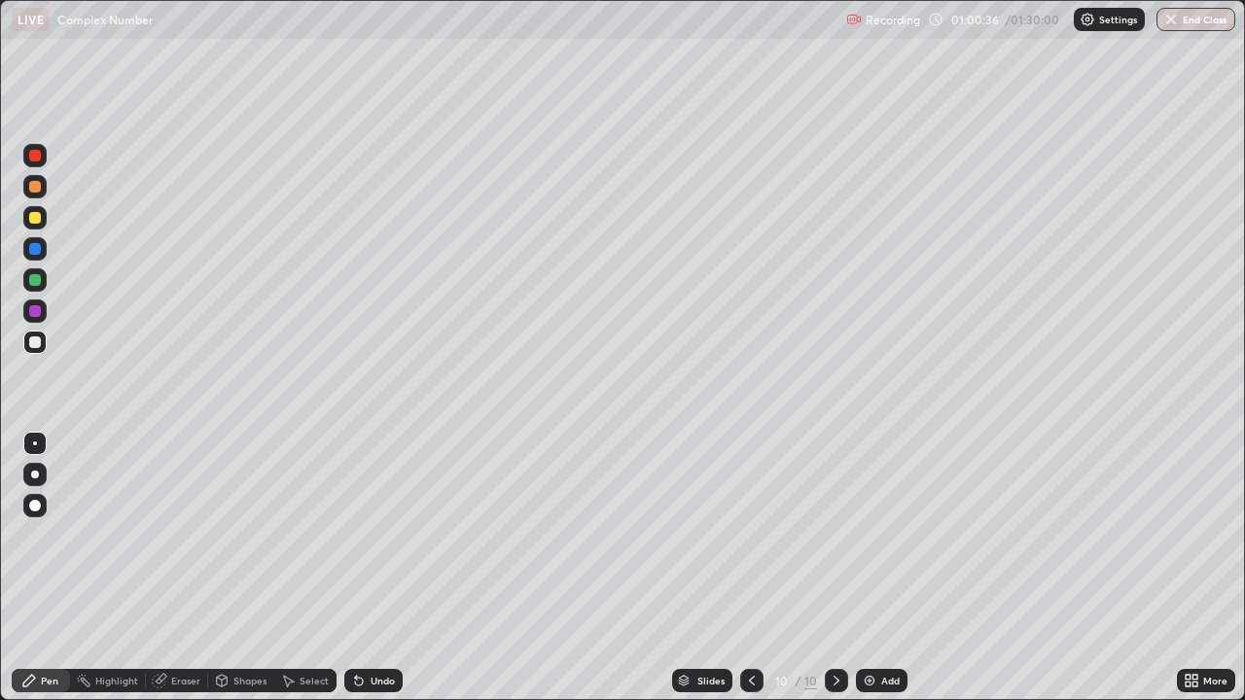
click at [370, 535] on div "Undo" at bounding box center [382, 681] width 24 height 10
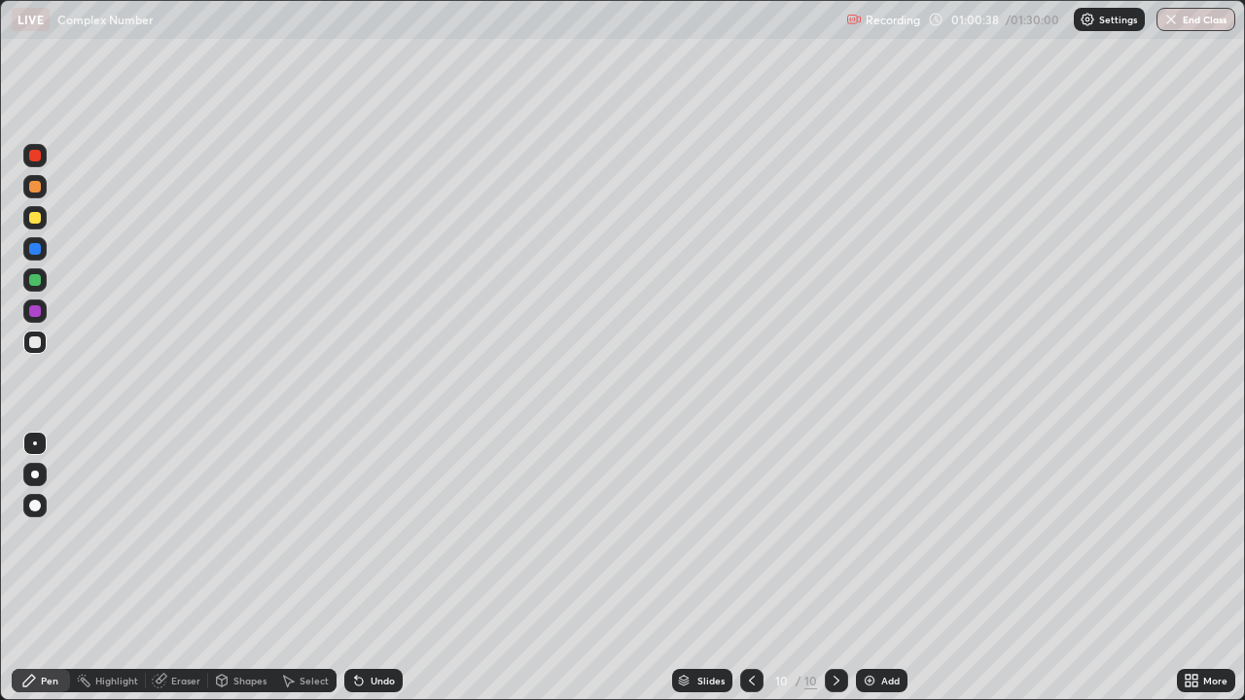
click at [370, 535] on div "Undo" at bounding box center [382, 681] width 24 height 10
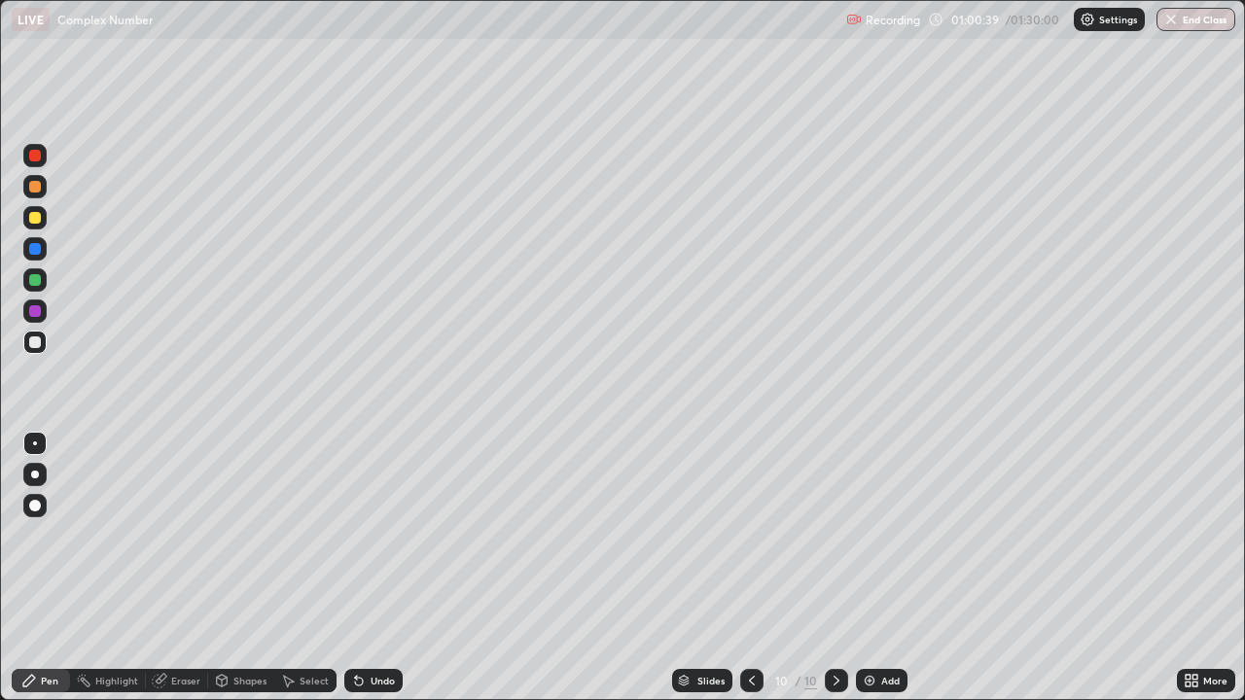
click at [370, 535] on div "Undo" at bounding box center [382, 681] width 24 height 10
click at [377, 535] on div "Undo" at bounding box center [382, 681] width 24 height 10
click at [378, 535] on div "Undo" at bounding box center [382, 681] width 24 height 10
click at [357, 535] on icon at bounding box center [359, 682] width 8 height 8
click at [355, 535] on icon at bounding box center [359, 682] width 8 height 8
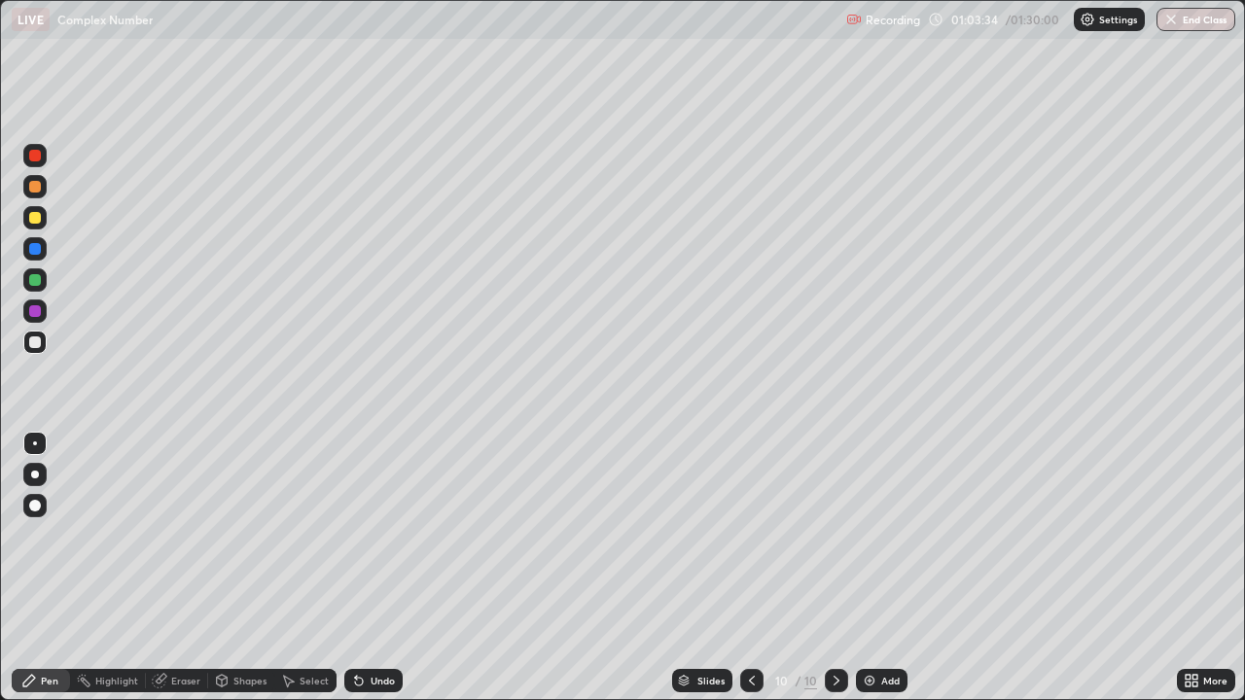
click at [35, 281] on div at bounding box center [35, 280] width 12 height 12
click at [837, 535] on icon at bounding box center [836, 681] width 6 height 10
click at [873, 535] on img at bounding box center [869, 681] width 16 height 16
click at [41, 350] on div at bounding box center [34, 342] width 23 height 23
click at [35, 220] on div at bounding box center [35, 218] width 12 height 12
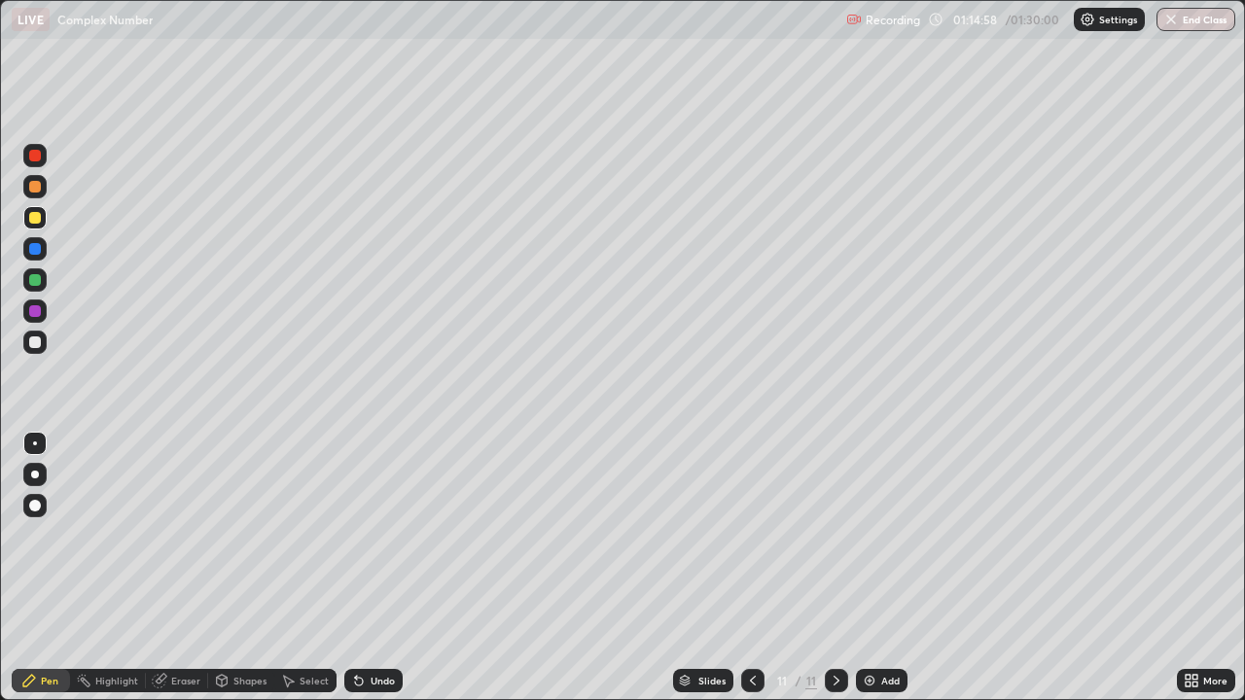
click at [875, 535] on div "Add" at bounding box center [882, 680] width 52 height 23
click at [356, 535] on icon at bounding box center [359, 682] width 8 height 8
click at [186, 535] on div "Eraser" at bounding box center [185, 681] width 29 height 10
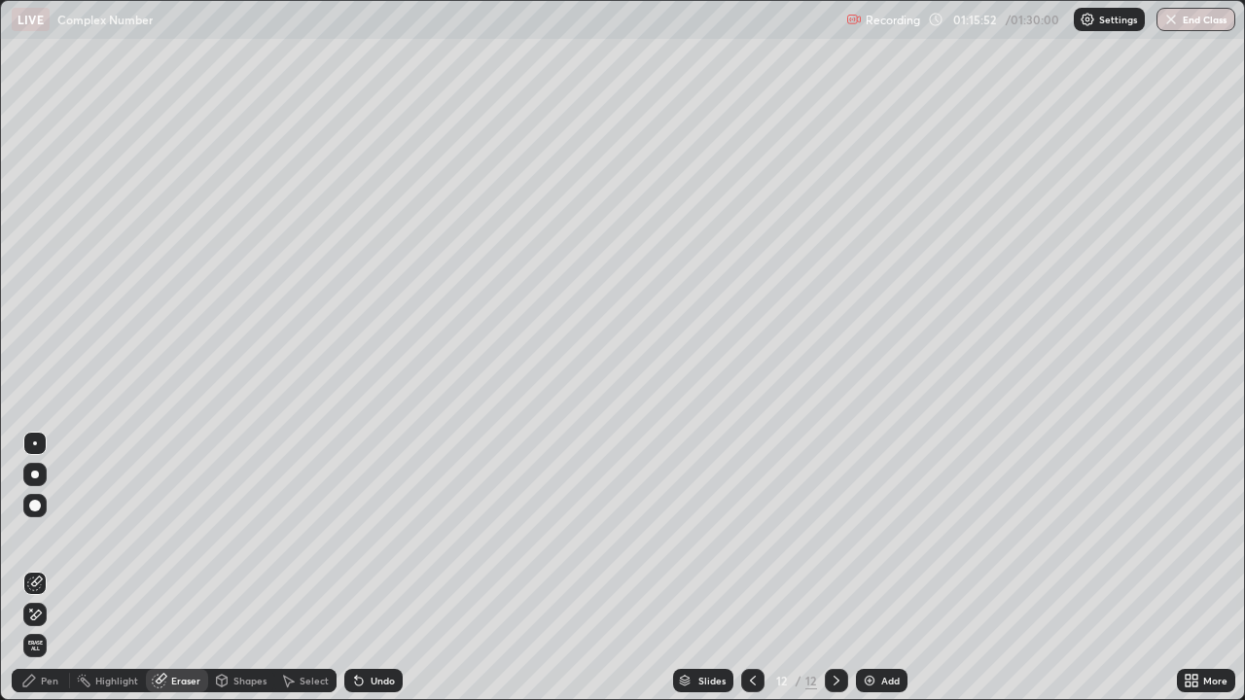
click at [50, 535] on div "Pen" at bounding box center [50, 681] width 18 height 10
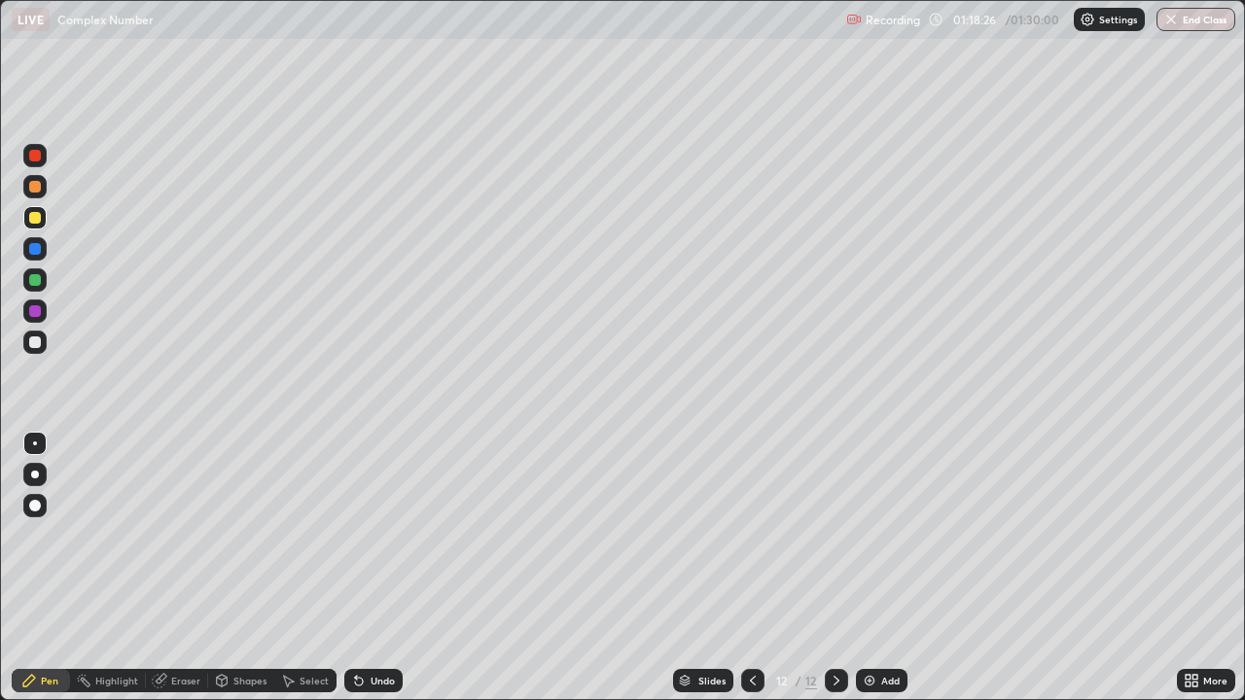
click at [871, 535] on img at bounding box center [869, 681] width 16 height 16
click at [377, 535] on div "Undo" at bounding box center [382, 681] width 24 height 10
click at [867, 535] on img at bounding box center [869, 681] width 16 height 16
click at [356, 535] on icon at bounding box center [359, 682] width 8 height 8
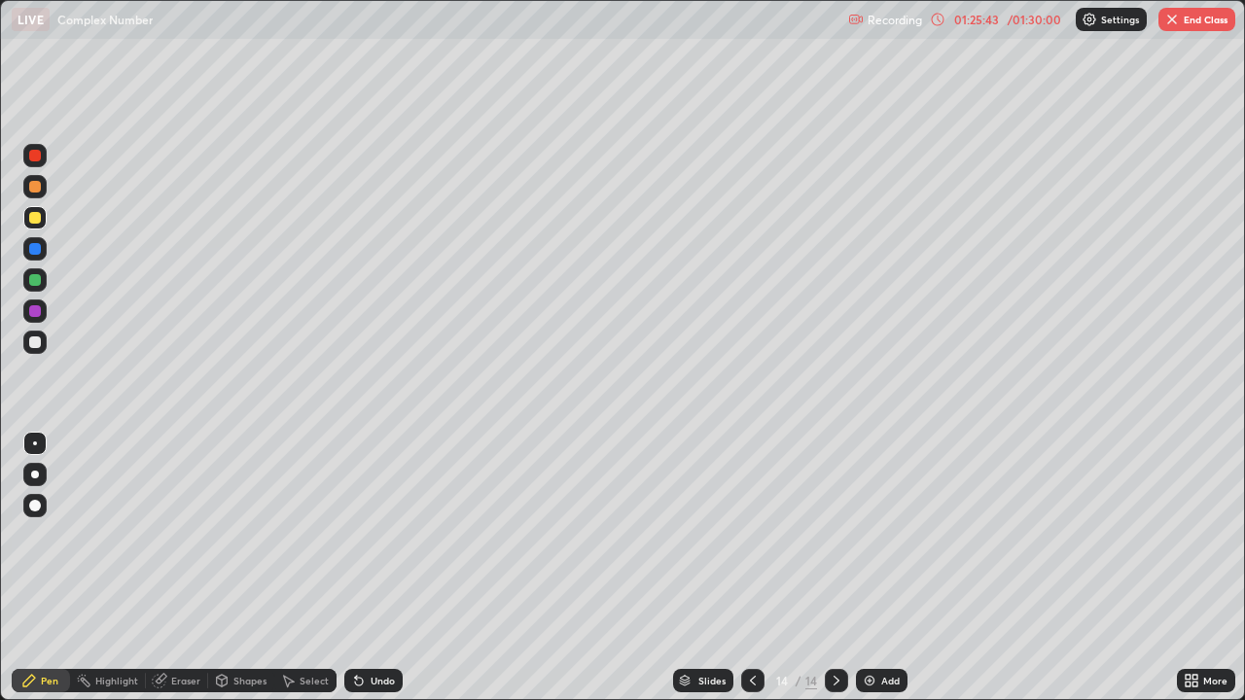
click at [365, 535] on div "Undo" at bounding box center [373, 680] width 58 height 23
click at [751, 535] on icon at bounding box center [753, 681] width 16 height 16
click at [834, 535] on icon at bounding box center [836, 681] width 16 height 16
click at [751, 535] on icon at bounding box center [753, 681] width 16 height 16
click at [834, 535] on icon at bounding box center [836, 681] width 16 height 16
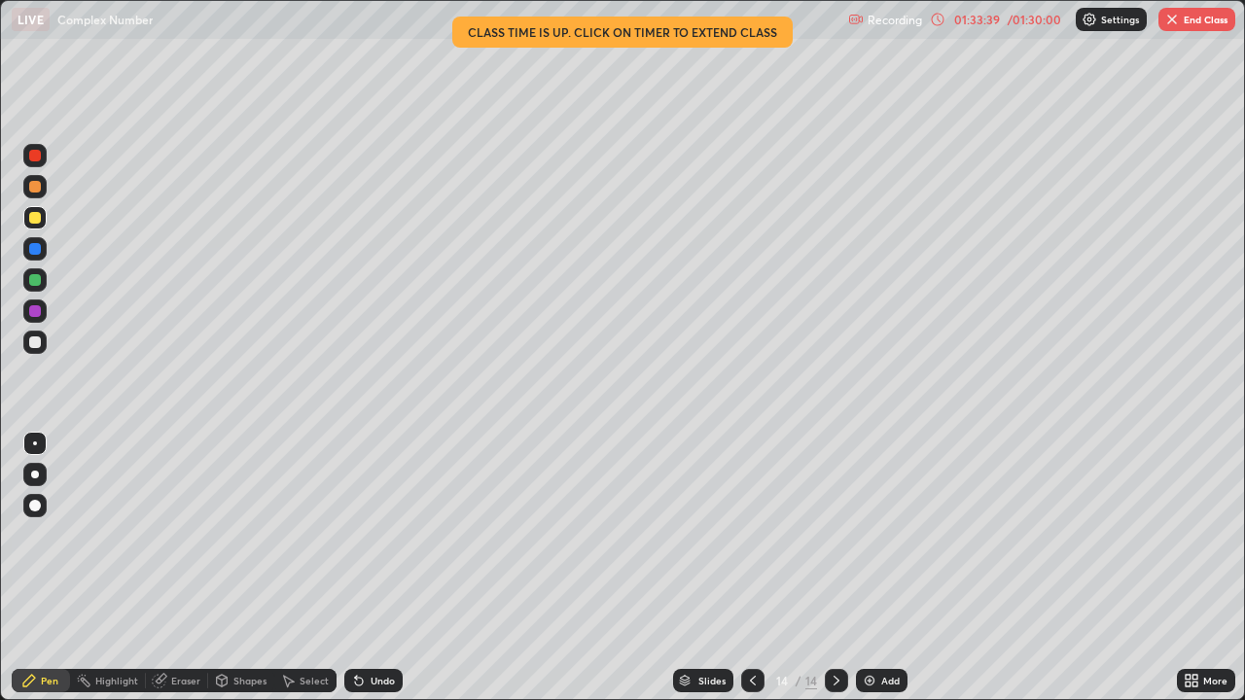
click at [1194, 22] on button "End Class" at bounding box center [1196, 19] width 77 height 23
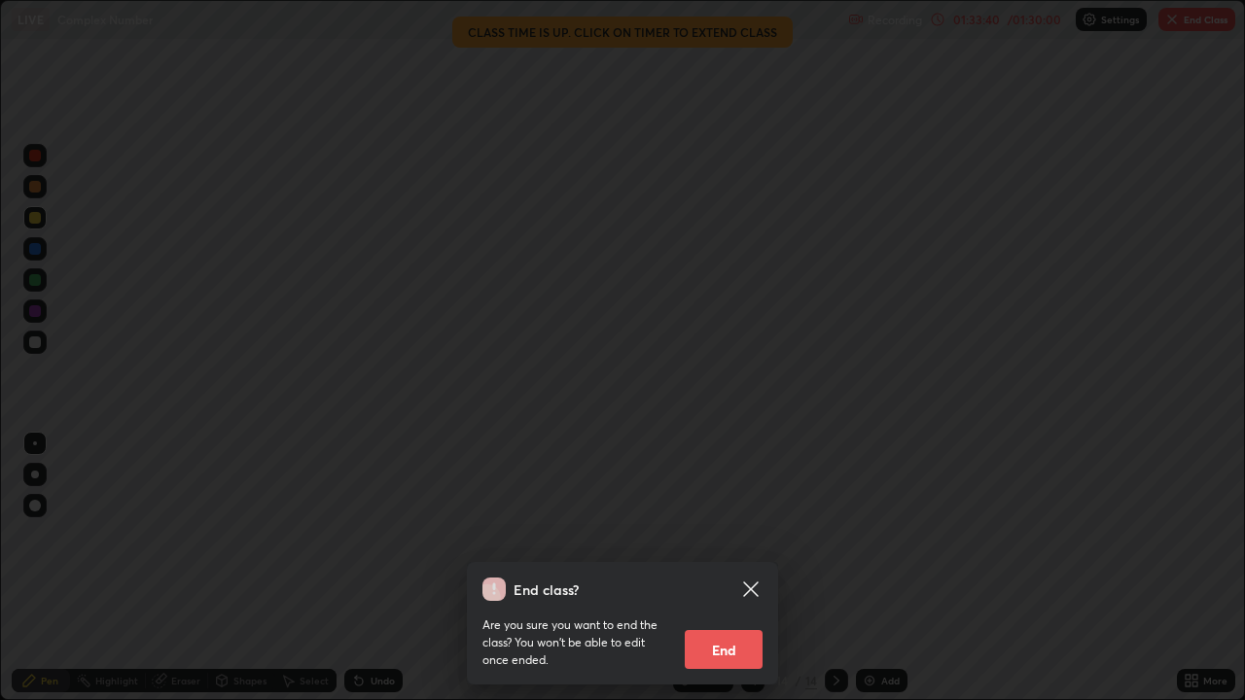
click at [727, 535] on button "End" at bounding box center [723, 649] width 78 height 39
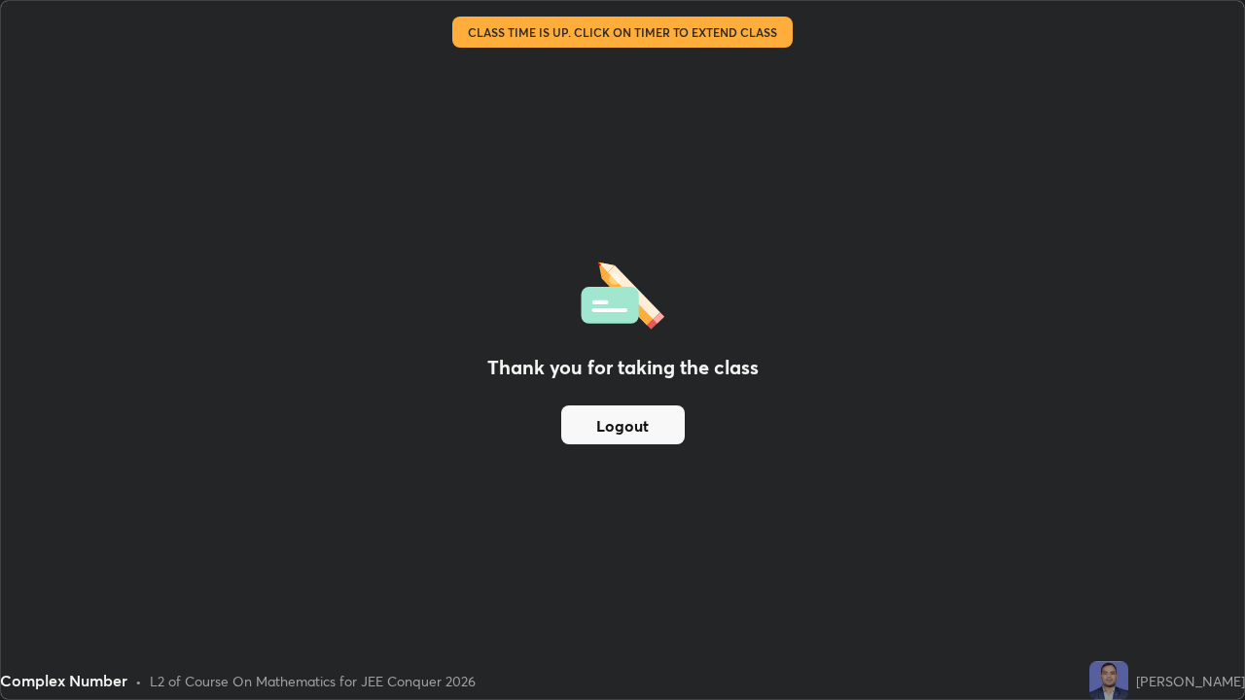
click at [640, 425] on button "Logout" at bounding box center [622, 424] width 123 height 39
